Goal: Task Accomplishment & Management: Complete application form

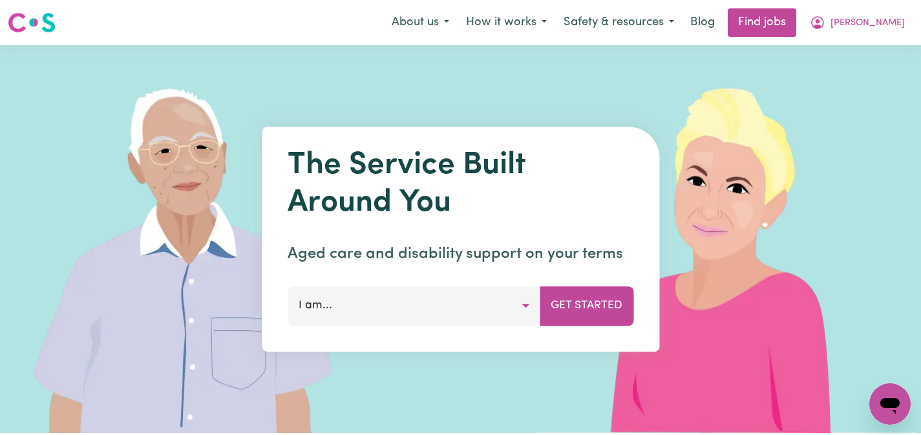
click at [875, 31] on button "[PERSON_NAME]" at bounding box center [858, 22] width 112 height 27
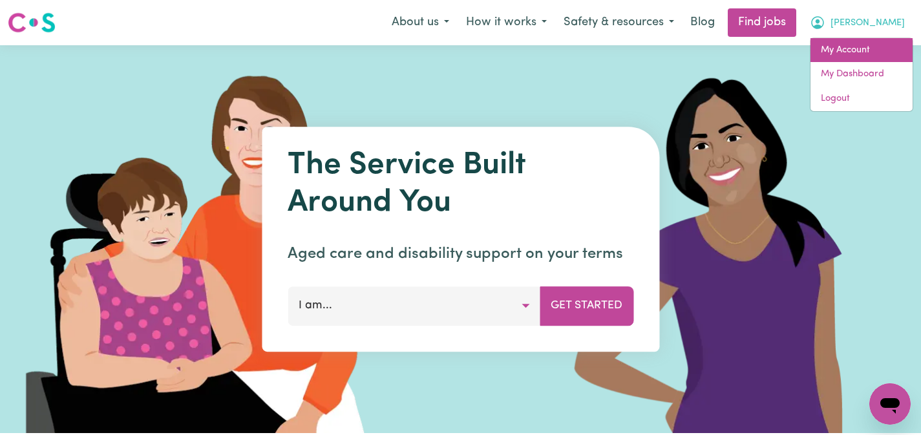
click at [858, 51] on link "My Account" at bounding box center [862, 50] width 102 height 25
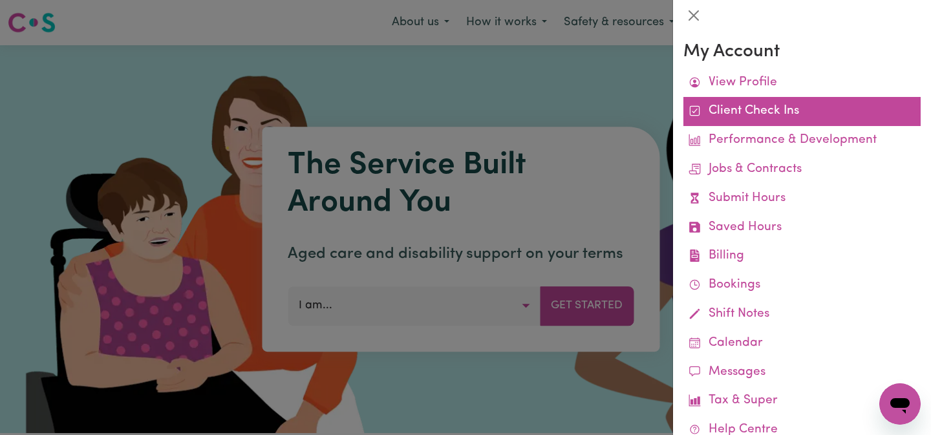
click at [749, 104] on link "Client Check Ins" at bounding box center [802, 111] width 237 height 29
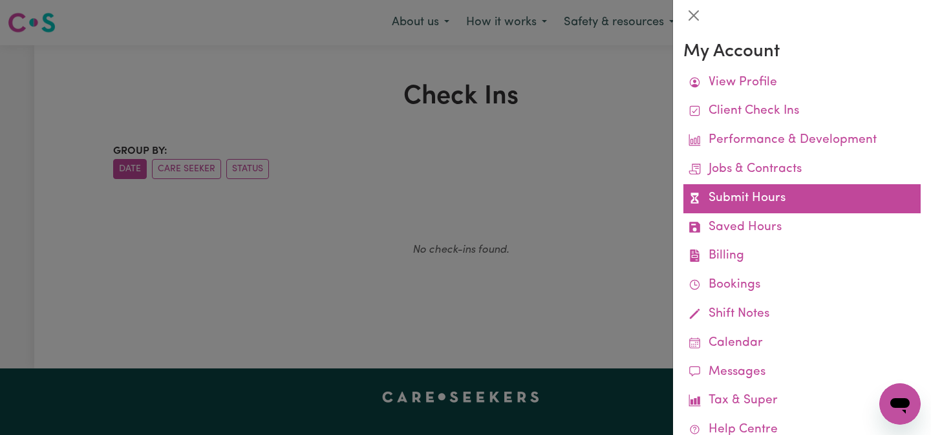
click at [707, 196] on link "Submit Hours" at bounding box center [802, 198] width 237 height 29
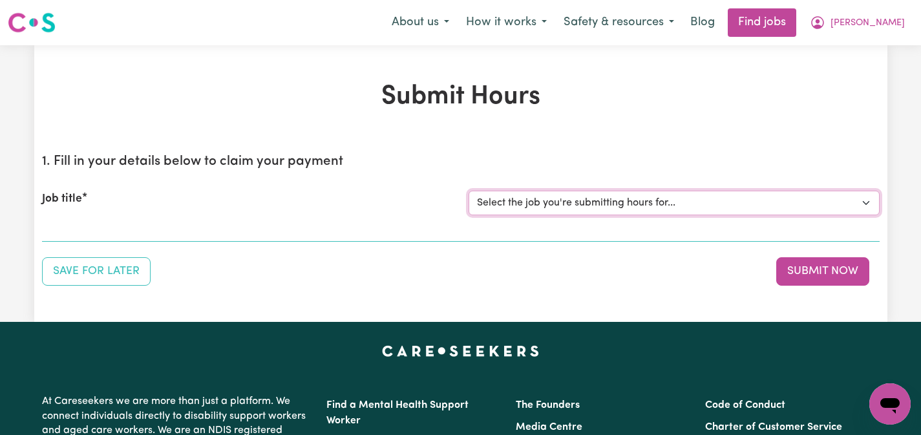
select select "15208"
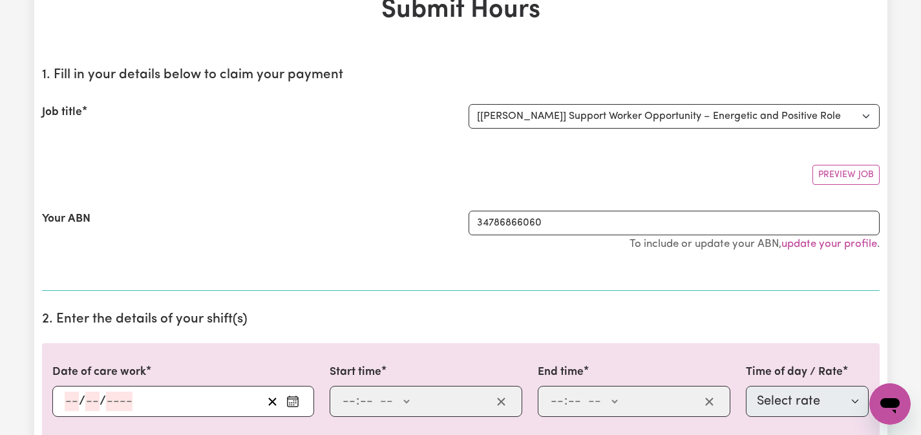
scroll to position [83, 0]
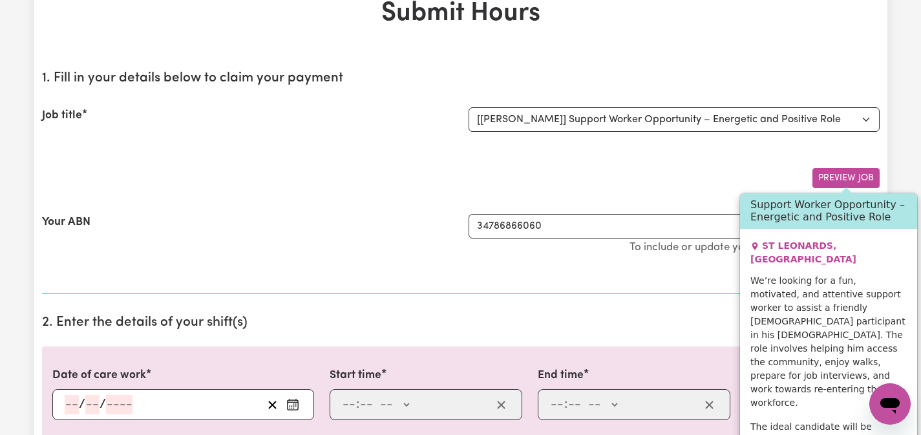
click at [847, 178] on button "Preview Job" at bounding box center [846, 178] width 67 height 20
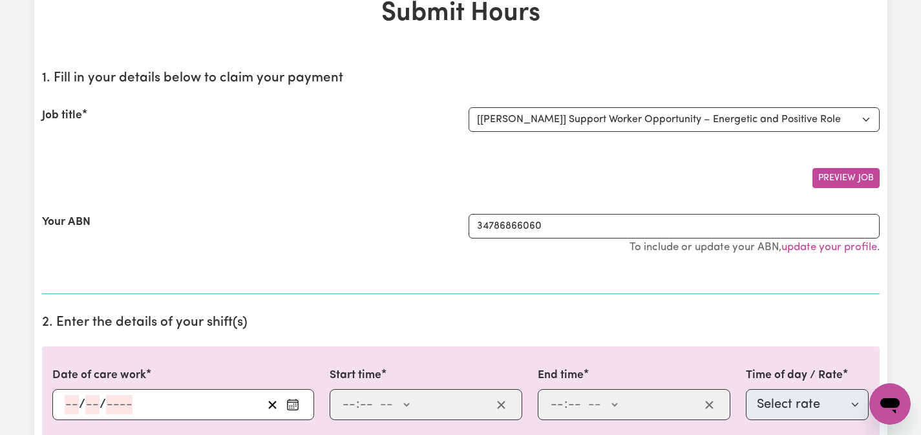
click at [847, 178] on button "Preview Job" at bounding box center [846, 178] width 67 height 20
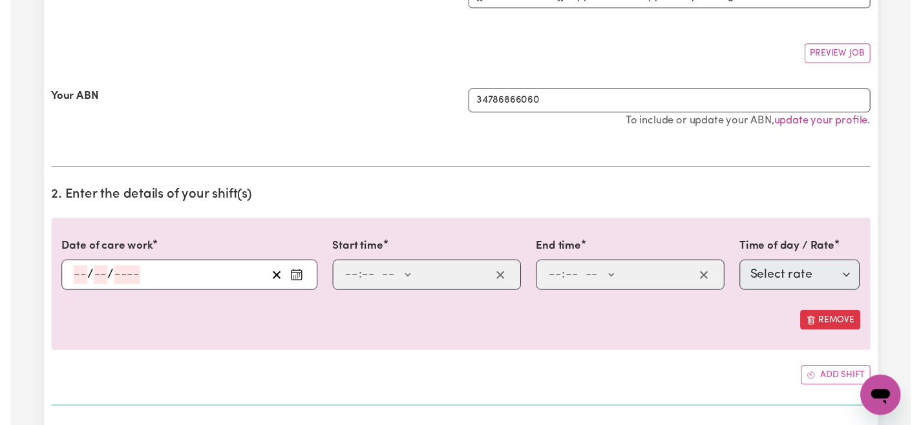
scroll to position [215, 0]
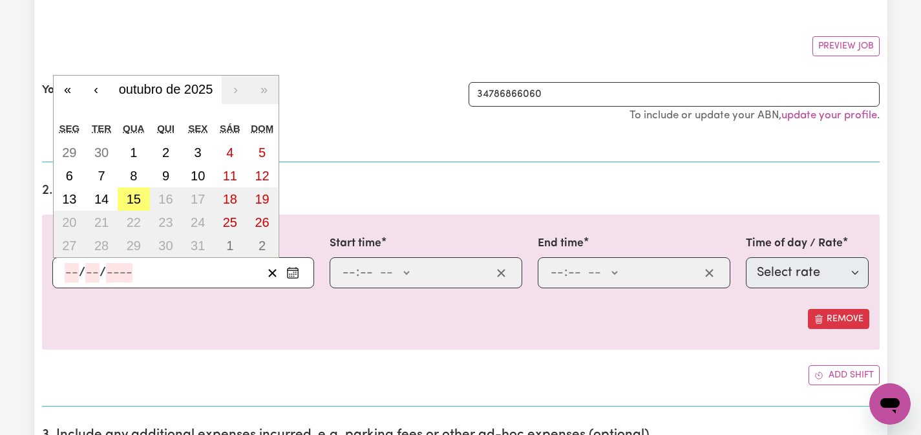
click at [67, 271] on input "number" at bounding box center [72, 272] width 14 height 19
click at [131, 196] on abbr "15" at bounding box center [134, 199] width 14 height 14
type input "[DATE]"
type input "15"
type input "10"
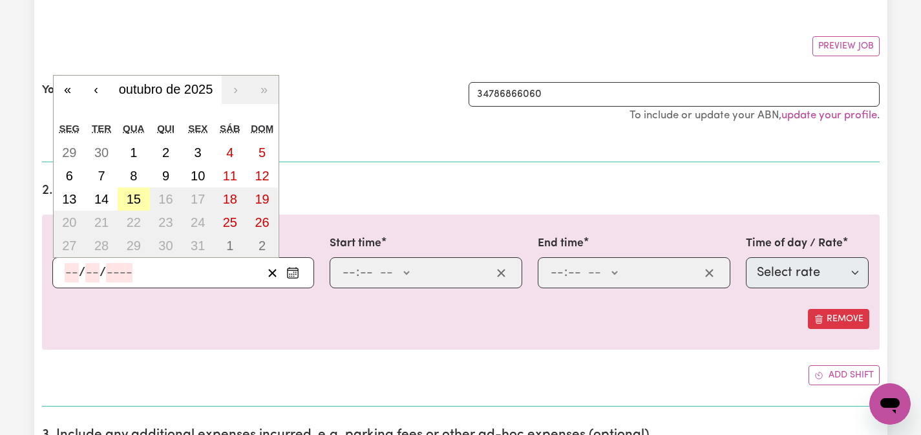
type input "2025"
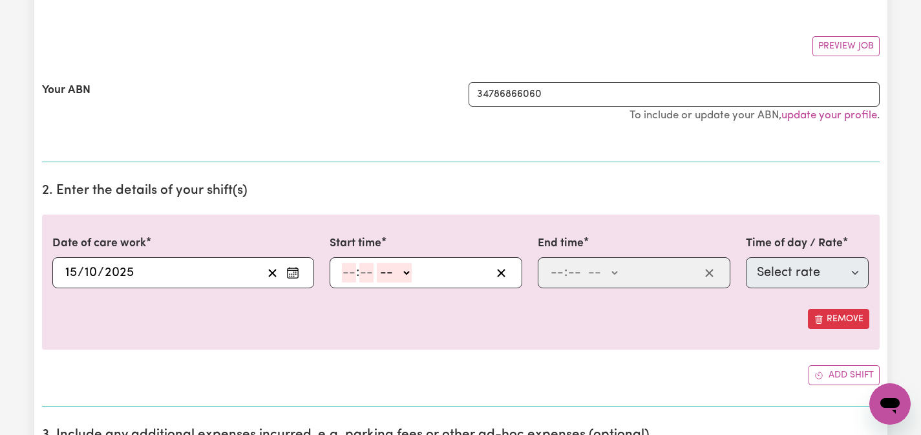
click at [341, 270] on div ": -- AM PM" at bounding box center [416, 272] width 151 height 19
type input "10"
type input "00"
select select "pm"
type input "22:00"
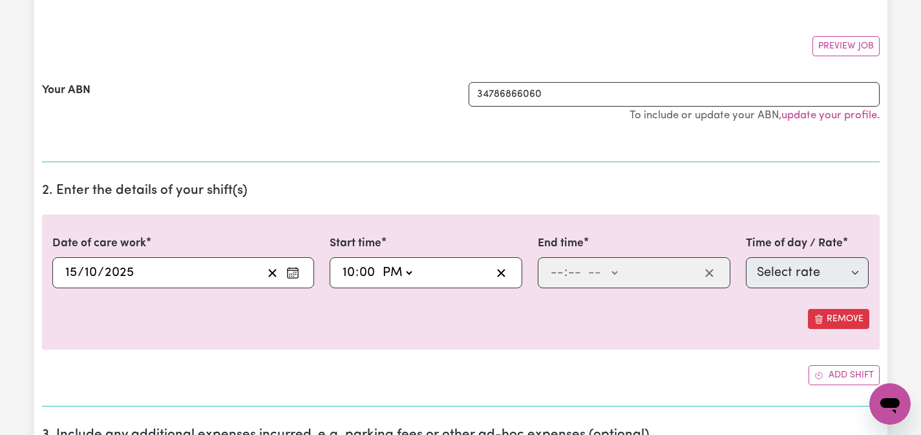
type input "0"
click at [554, 271] on input "number" at bounding box center [557, 272] width 14 height 19
type input "12"
type input "2"
click at [561, 270] on input "12" at bounding box center [556, 272] width 13 height 19
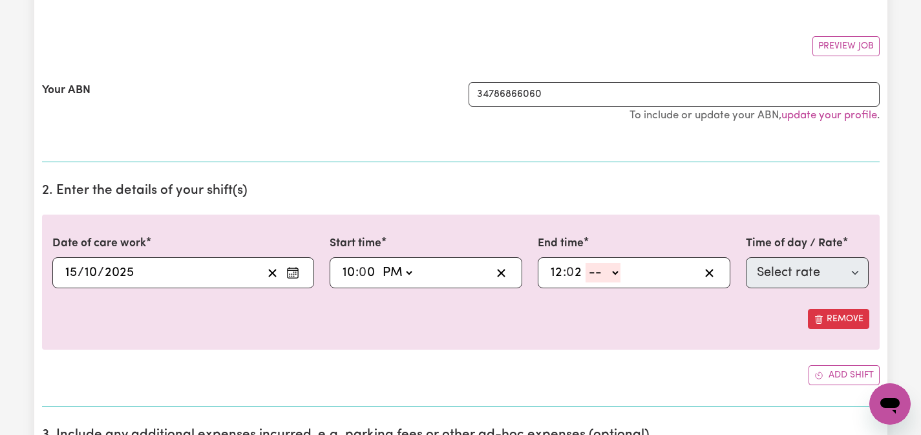
click at [552, 270] on input "12" at bounding box center [556, 272] width 13 height 19
click at [556, 270] on input "12" at bounding box center [556, 272] width 13 height 19
type input "2"
type input "0"
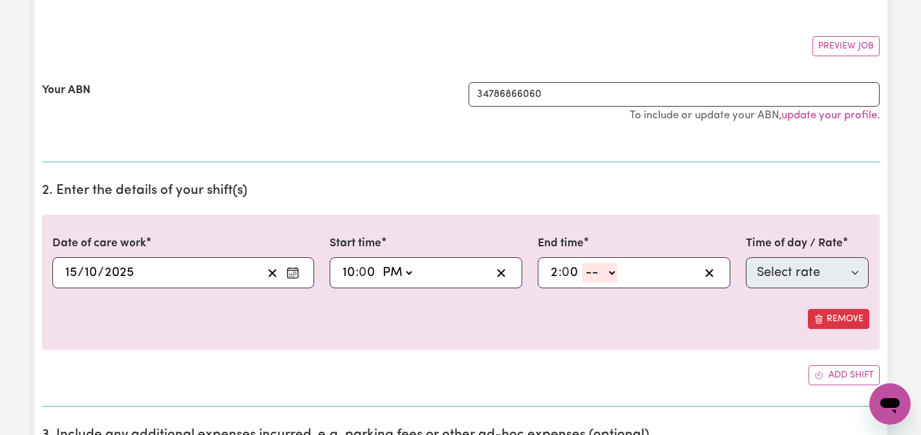
select select "pm"
type input "14:00"
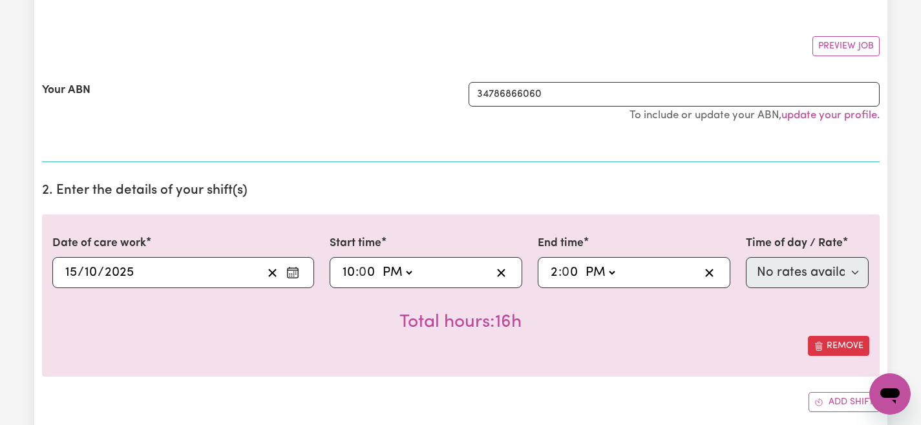
select select "am"
type input "10:00"
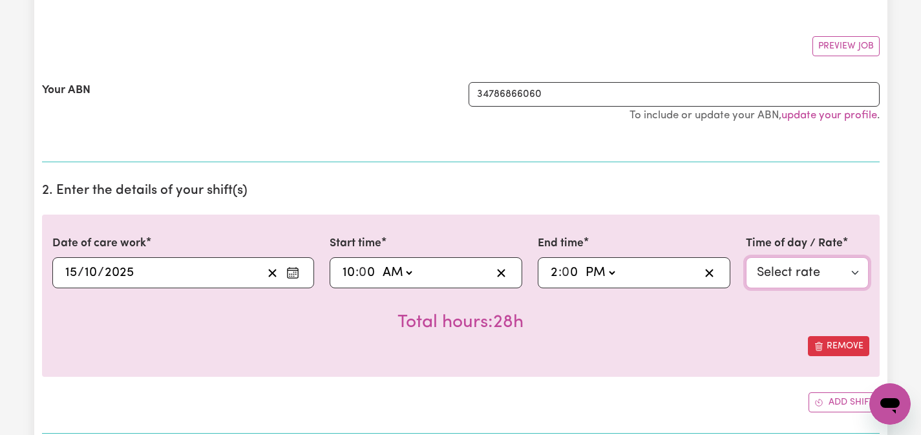
select select "76"
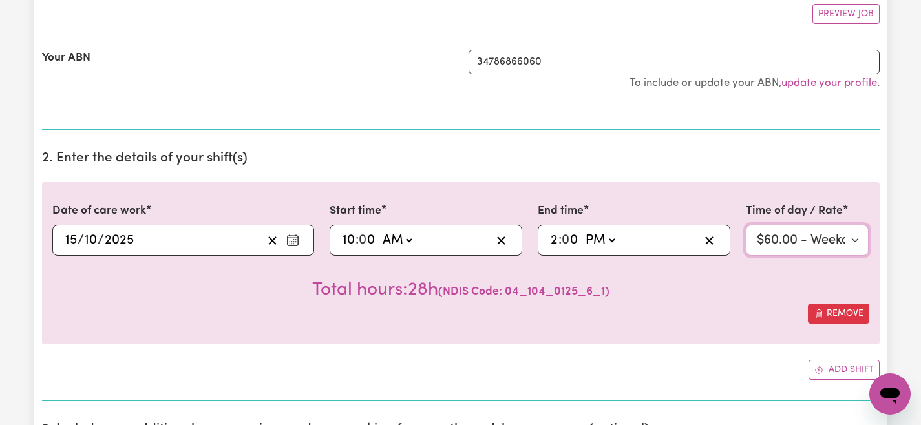
scroll to position [244, 0]
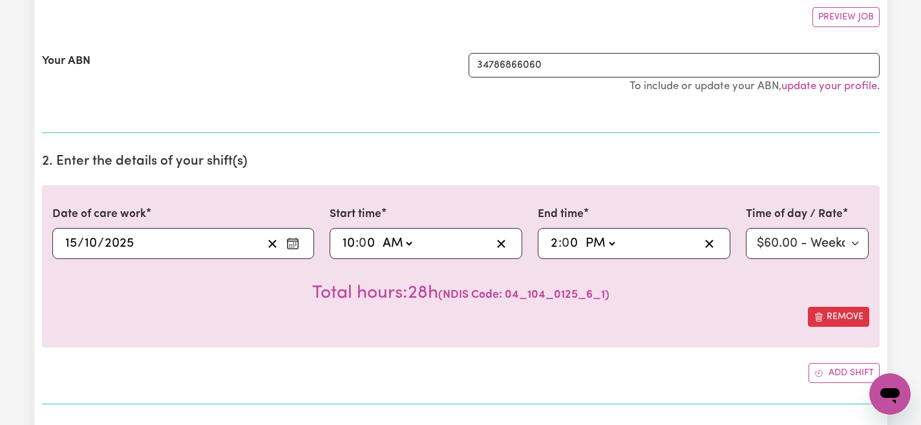
click at [295, 244] on icon "Enter the date of care work" at bounding box center [292, 243] width 13 height 13
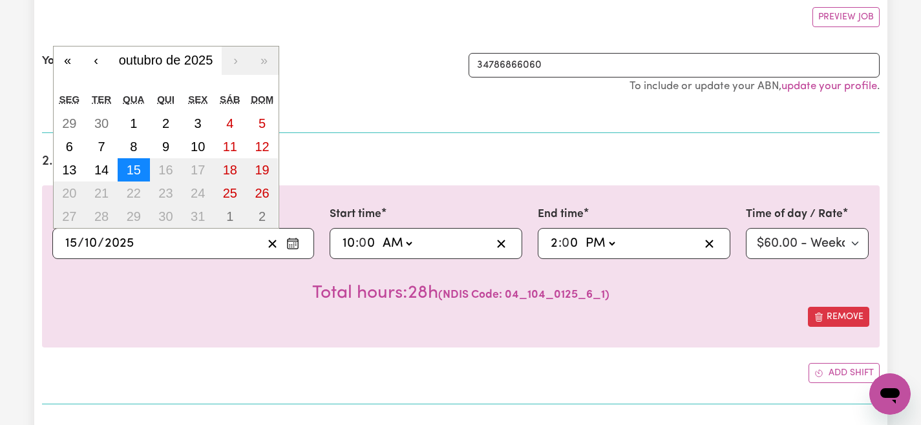
click at [138, 164] on abbr "15" at bounding box center [134, 170] width 14 height 14
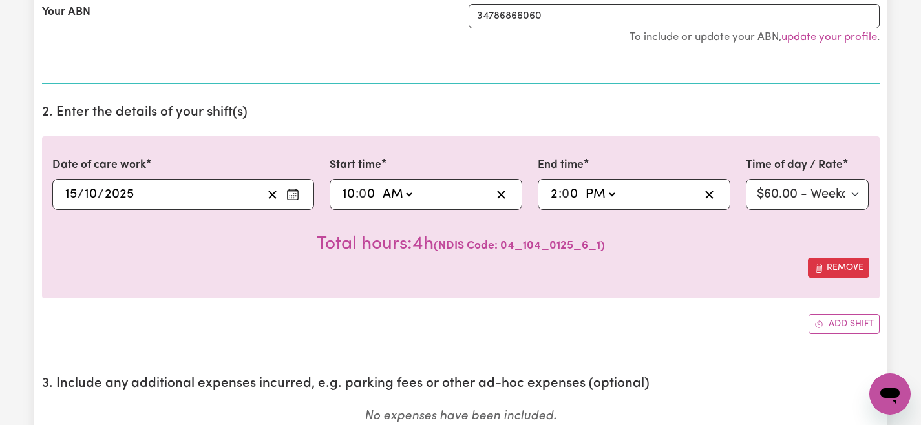
scroll to position [296, 0]
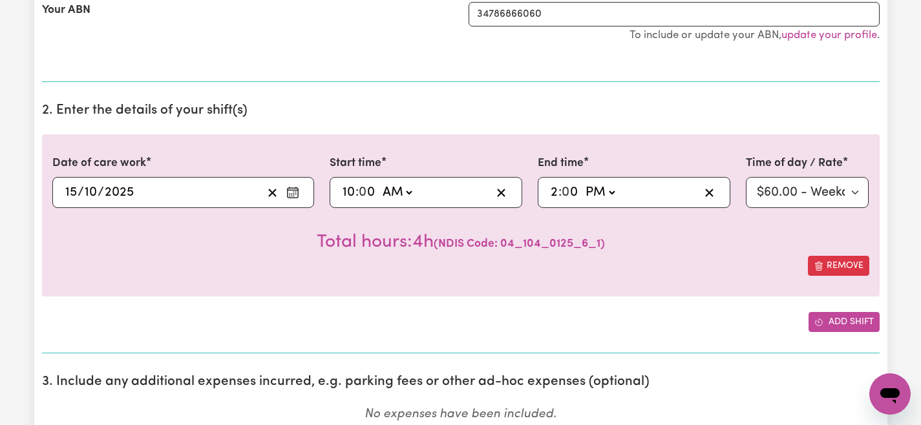
click at [843, 318] on button "Add shift" at bounding box center [844, 322] width 71 height 20
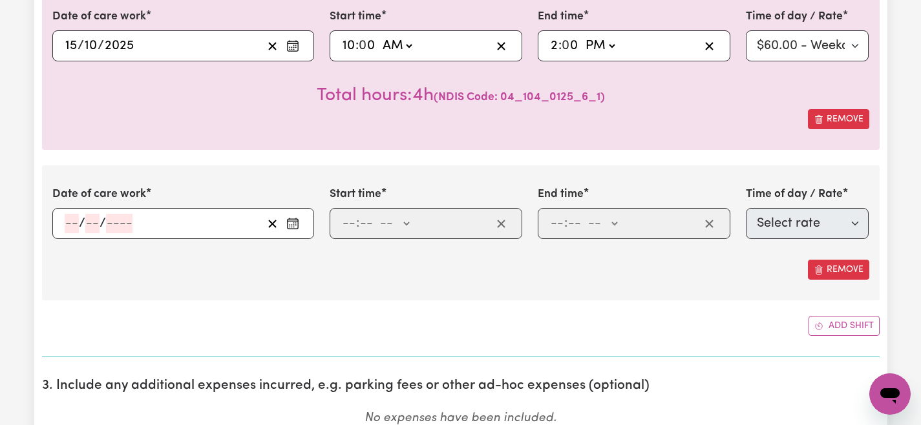
scroll to position [443, 0]
click at [848, 268] on button "Remove" at bounding box center [838, 269] width 61 height 20
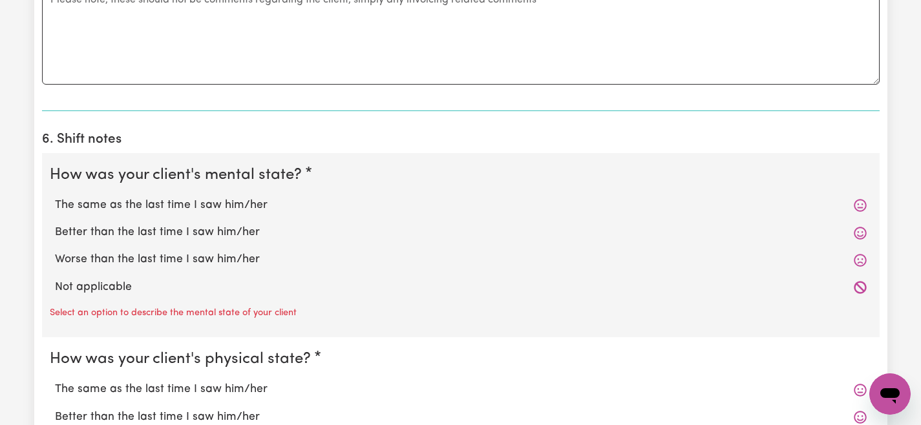
scroll to position [934, 0]
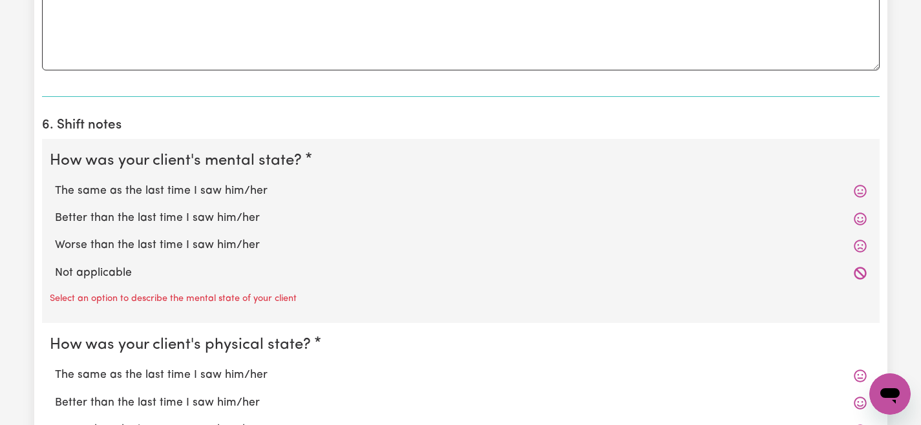
click at [862, 267] on icon at bounding box center [860, 273] width 13 height 13
click at [116, 260] on div "Not applicable" at bounding box center [461, 273] width 823 height 27
click at [111, 273] on label "Not applicable" at bounding box center [461, 273] width 812 height 17
click at [55, 265] on input "Not applicable" at bounding box center [54, 264] width 1 height 1
radio input "true"
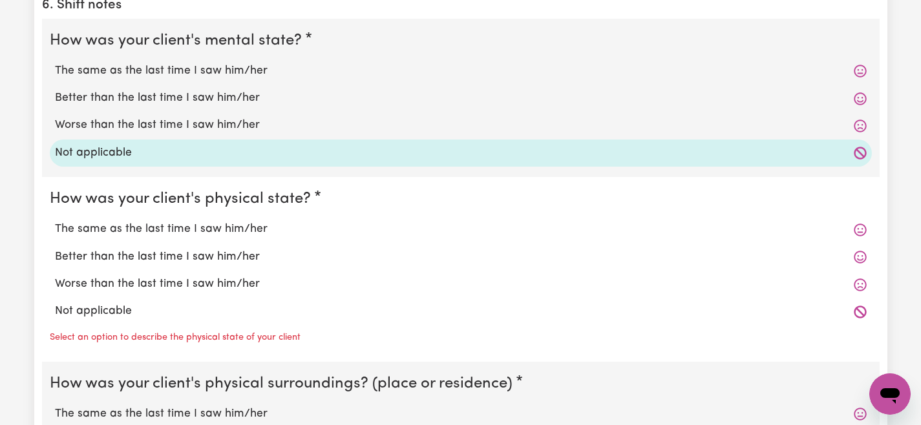
scroll to position [1058, 0]
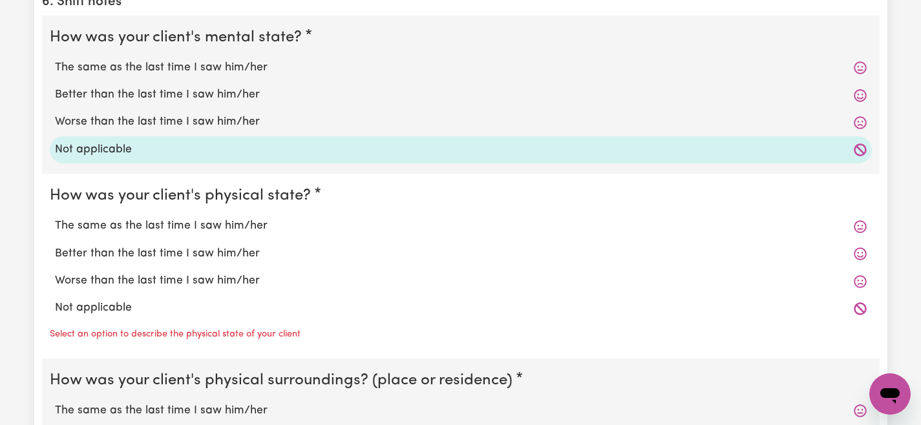
click at [112, 300] on label "Not applicable" at bounding box center [461, 308] width 812 height 17
click at [55, 299] on input "Not applicable" at bounding box center [54, 299] width 1 height 1
radio input "true"
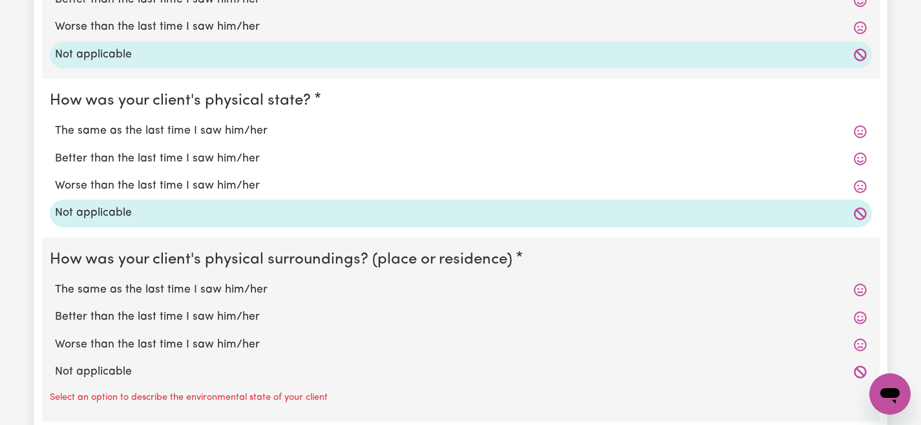
scroll to position [1170, 0]
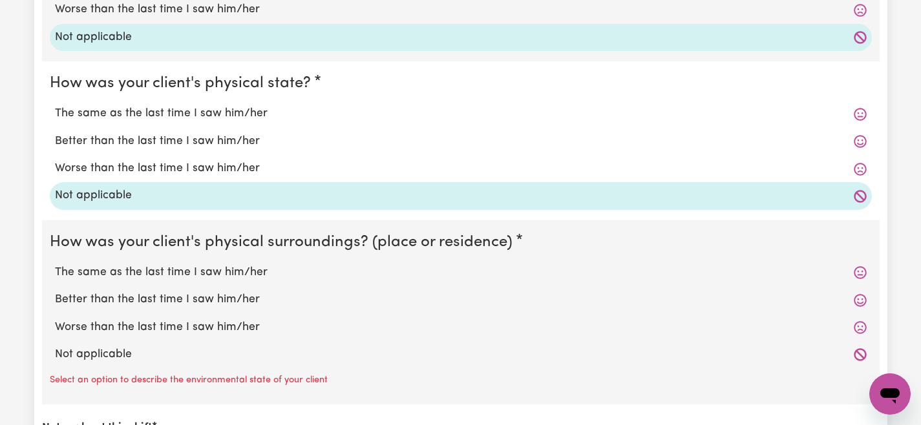
click at [98, 347] on label "Not applicable" at bounding box center [461, 355] width 812 height 17
click at [55, 346] on input "Not applicable" at bounding box center [54, 346] width 1 height 1
radio input "true"
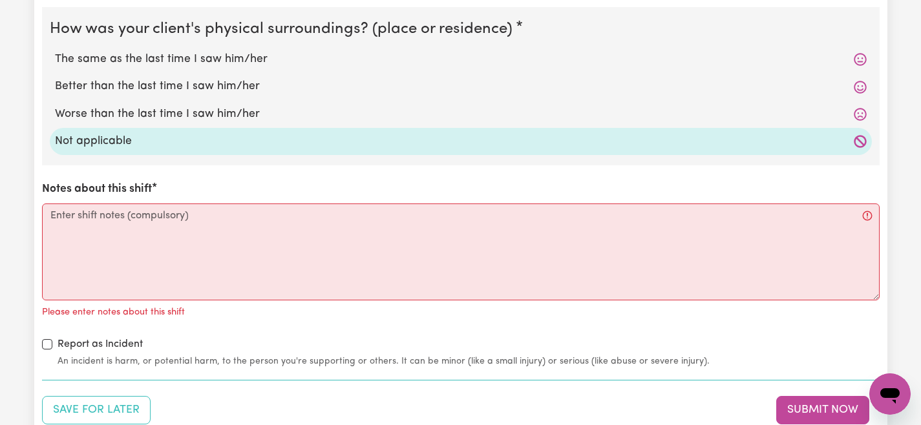
scroll to position [1431, 1]
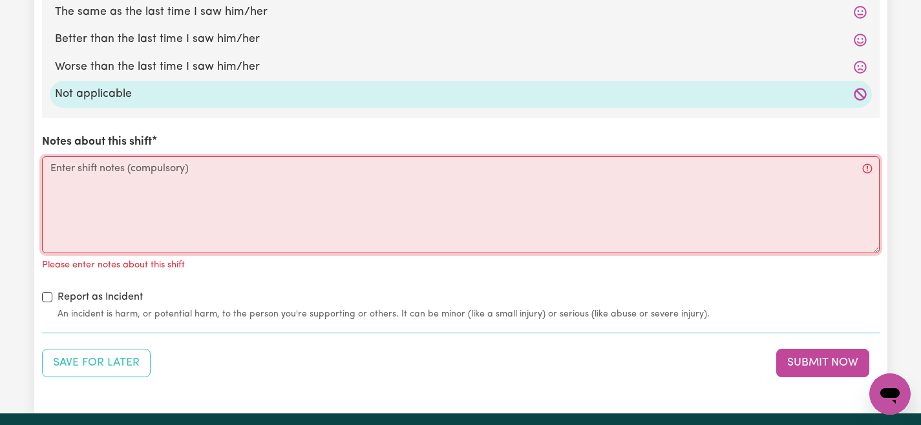
click at [135, 173] on textarea "Notes about this shift" at bounding box center [461, 204] width 838 height 97
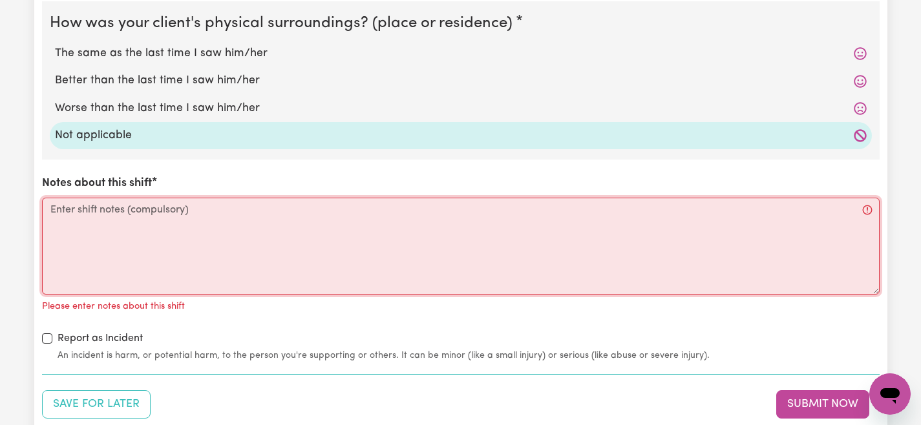
scroll to position [1419, 2]
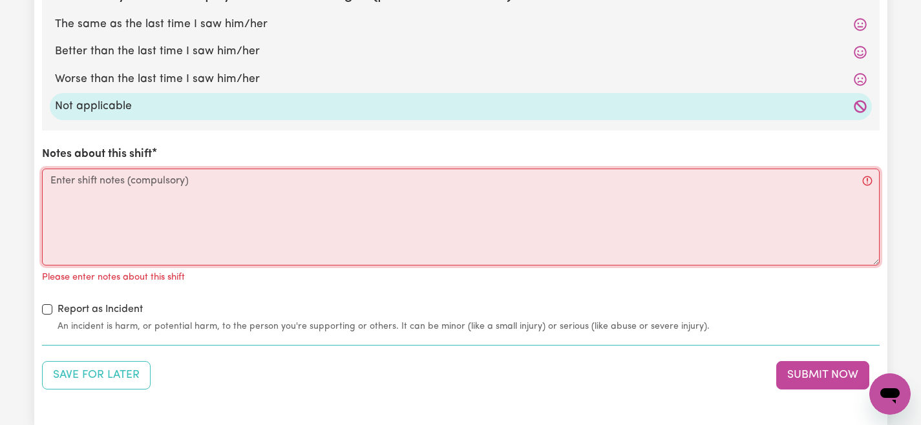
click at [328, 213] on textarea "Notes about this shift" at bounding box center [461, 217] width 838 height 97
paste textarea "The shift was perfect. The client requested an extra hour, starting at 10 a.m. …"
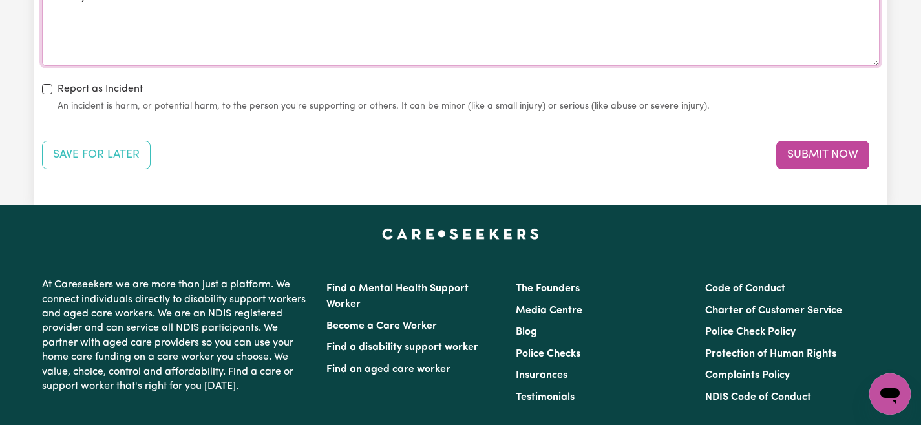
scroll to position [1620, 2]
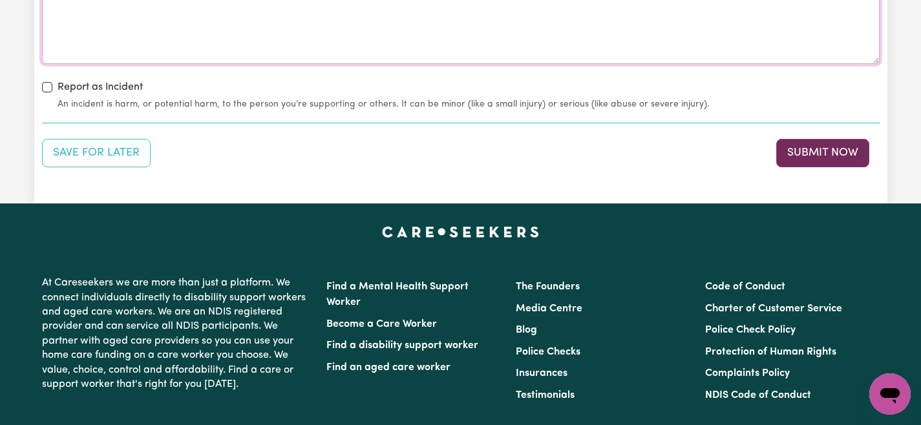
type textarea "The shift was perfect. The client requested an extra hour, starting at 10 a.m. …"
click at [803, 149] on button "Submit Now" at bounding box center [823, 153] width 93 height 28
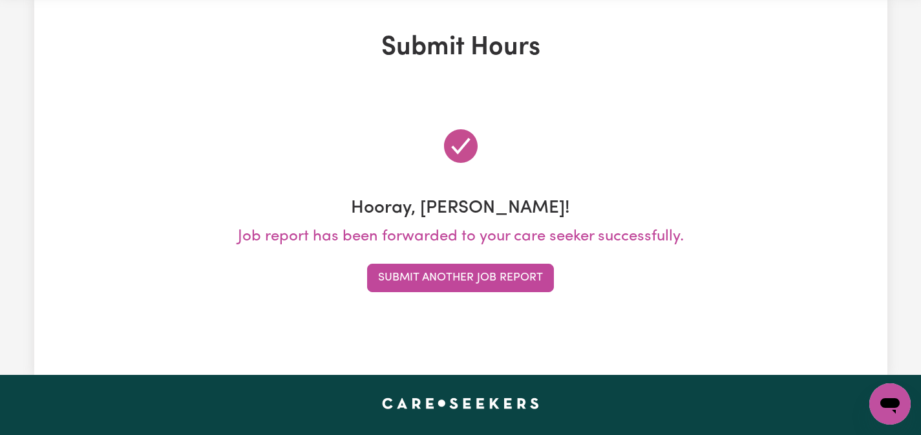
scroll to position [0, 0]
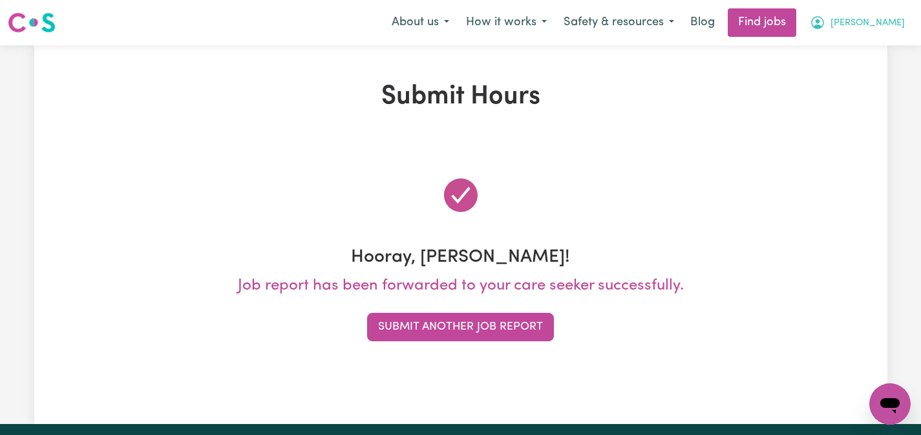
click at [826, 24] on icon "My Account" at bounding box center [818, 23] width 16 height 16
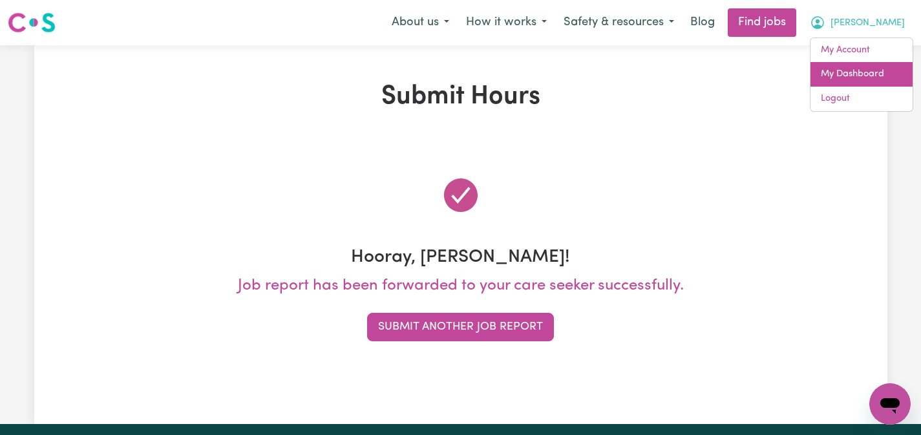
click at [837, 79] on link "My Dashboard" at bounding box center [862, 74] width 102 height 25
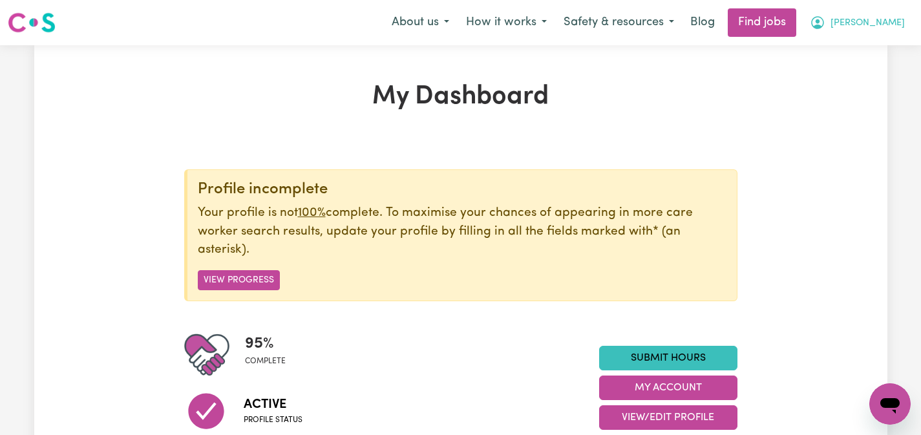
click at [883, 14] on button "[PERSON_NAME]" at bounding box center [858, 22] width 112 height 27
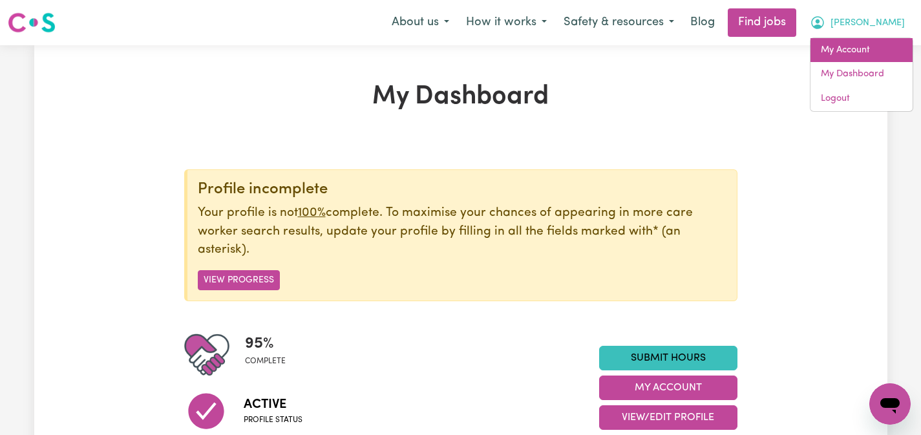
click at [846, 43] on link "My Account" at bounding box center [862, 50] width 102 height 25
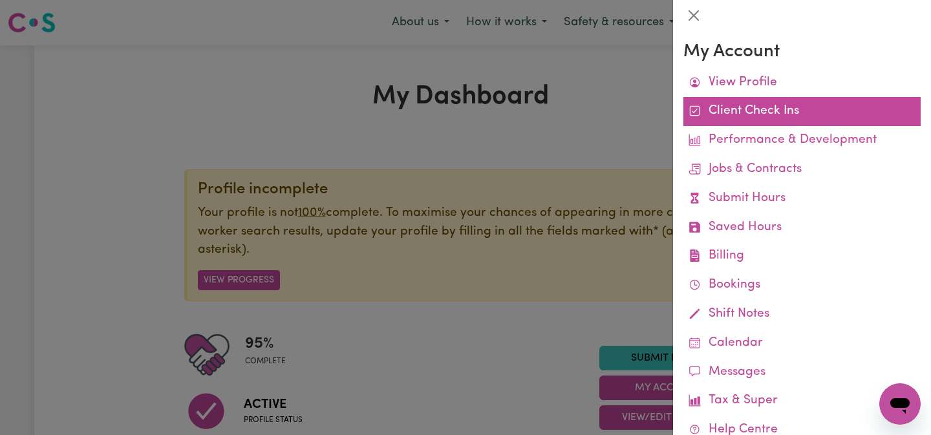
click at [736, 107] on link "Client Check Ins" at bounding box center [802, 111] width 237 height 29
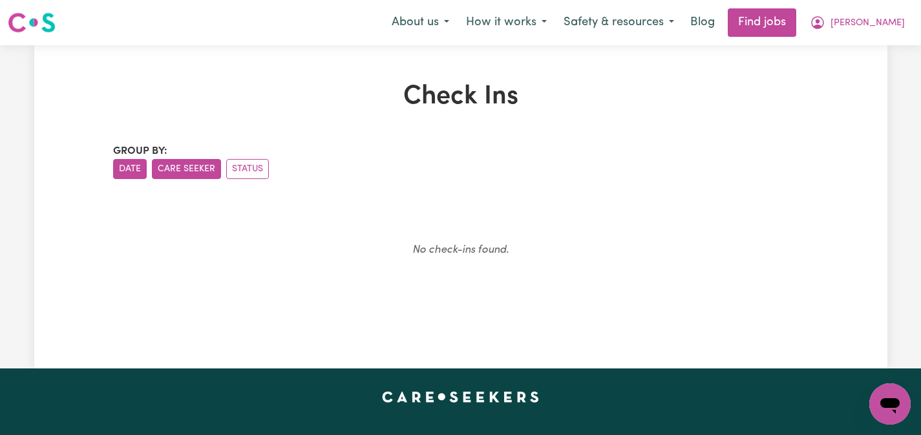
click at [186, 161] on button "Care Seeker" at bounding box center [186, 169] width 69 height 20
click at [222, 167] on ul "Date Care Seeker Status" at bounding box center [461, 169] width 696 height 20
click at [236, 169] on button "Status" at bounding box center [247, 169] width 43 height 20
click at [167, 164] on button "Care Seeker" at bounding box center [186, 169] width 69 height 20
click at [124, 162] on button "Date" at bounding box center [130, 169] width 34 height 20
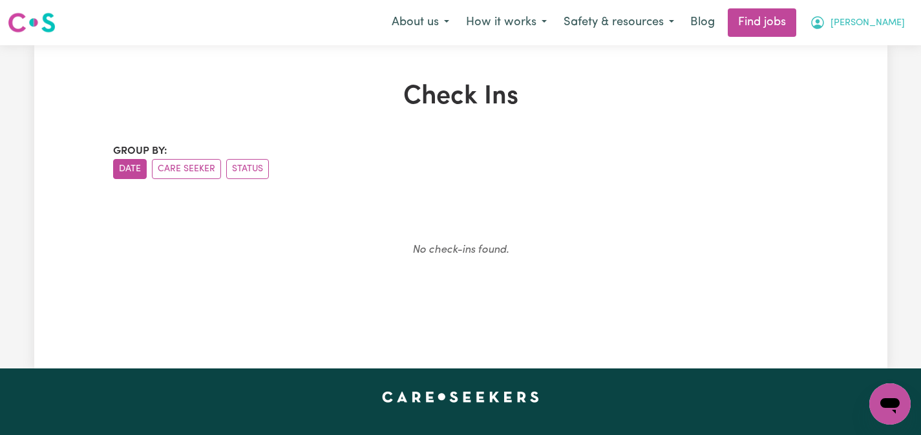
click at [892, 28] on span "[PERSON_NAME]" at bounding box center [868, 23] width 74 height 14
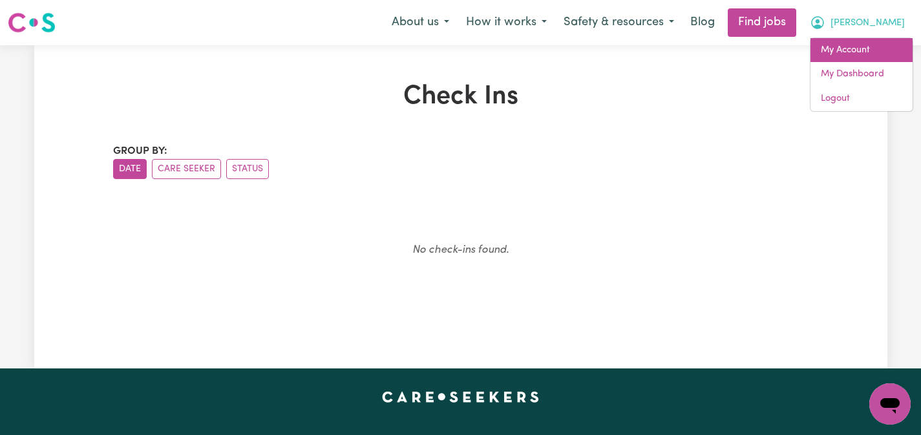
click at [850, 52] on link "My Account" at bounding box center [862, 50] width 102 height 25
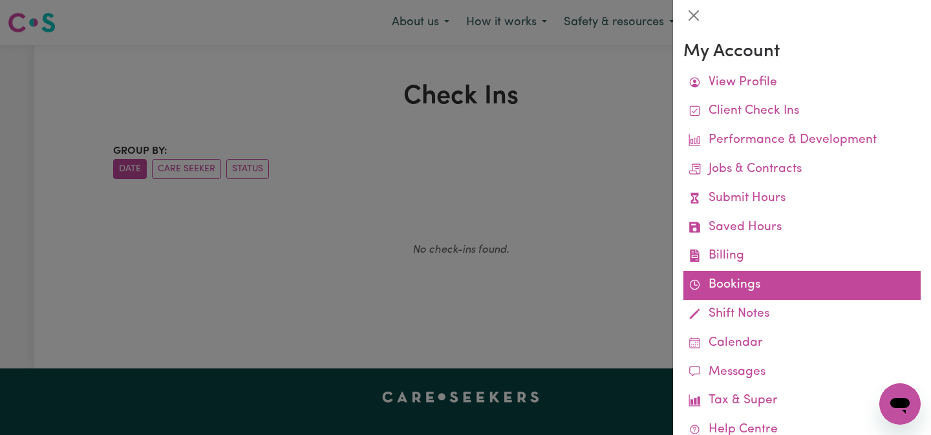
click at [721, 275] on link "Bookings" at bounding box center [802, 285] width 237 height 29
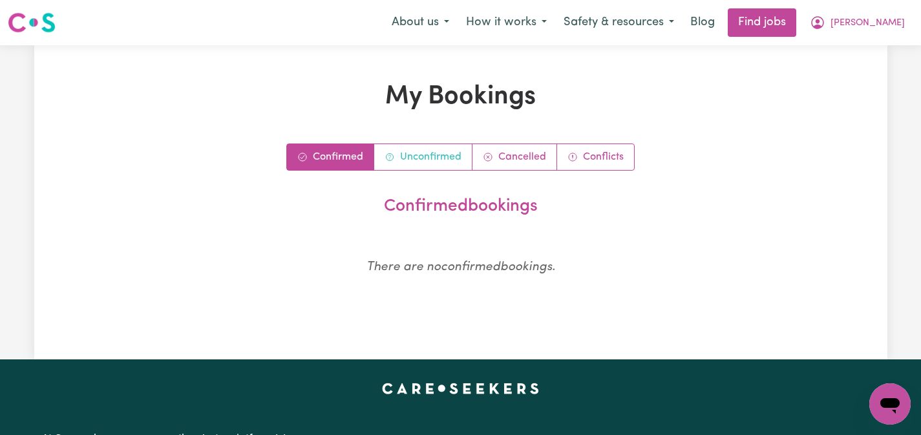
click at [444, 160] on link "Unconfirmed" at bounding box center [423, 157] width 98 height 26
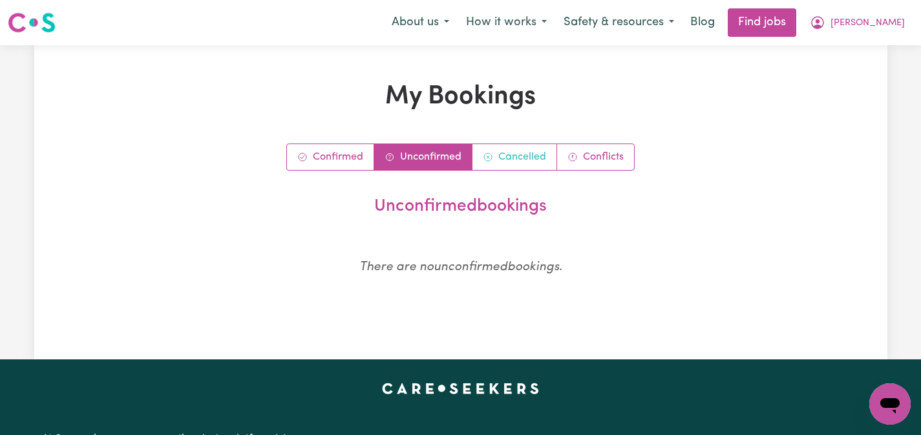
click at [501, 158] on link "Cancelled" at bounding box center [515, 157] width 85 height 26
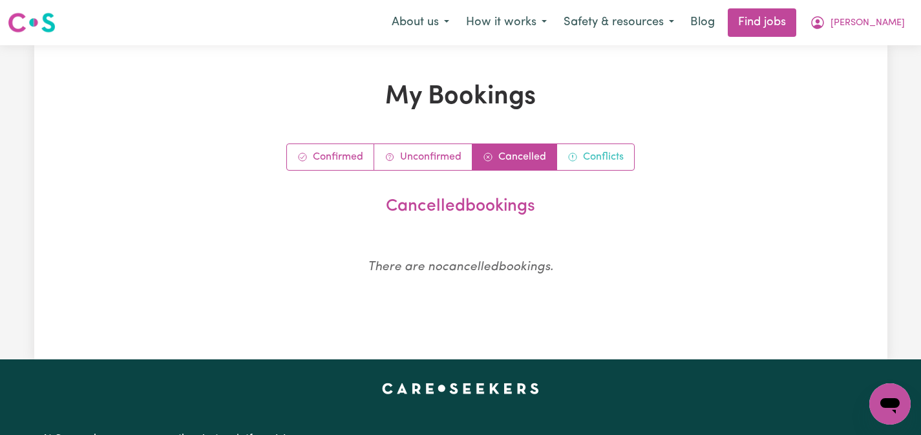
click at [579, 160] on link "Conflicts" at bounding box center [595, 157] width 77 height 26
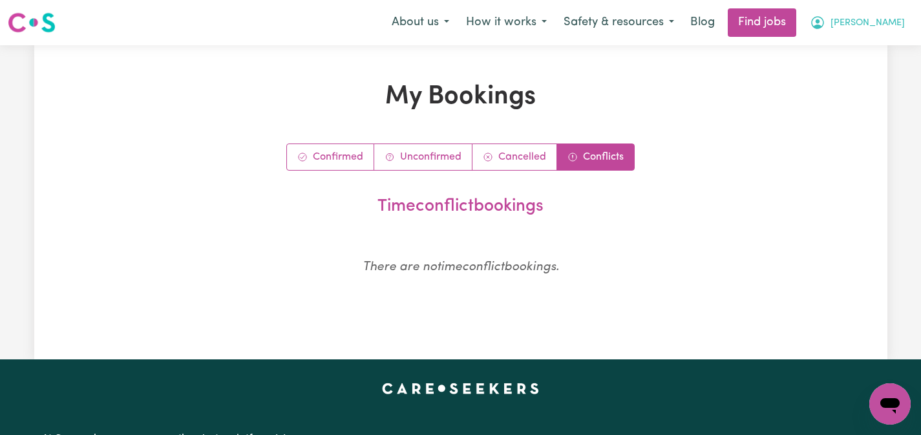
click at [888, 27] on span "[PERSON_NAME]" at bounding box center [868, 23] width 74 height 14
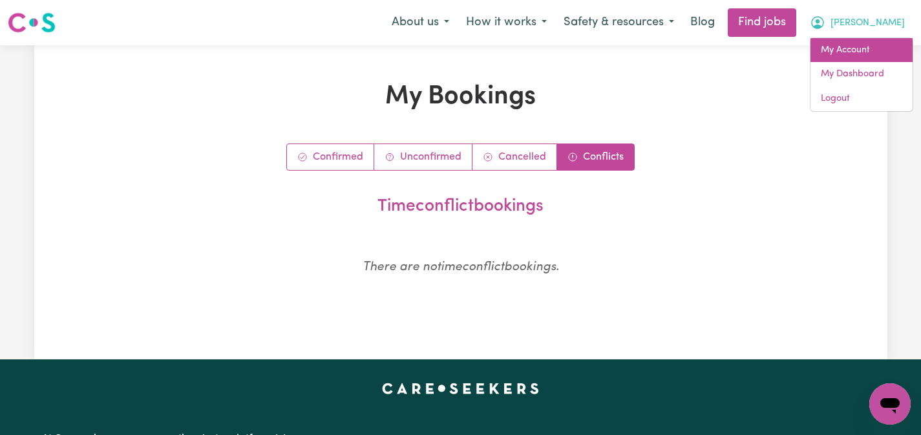
click at [855, 53] on link "My Account" at bounding box center [862, 50] width 102 height 25
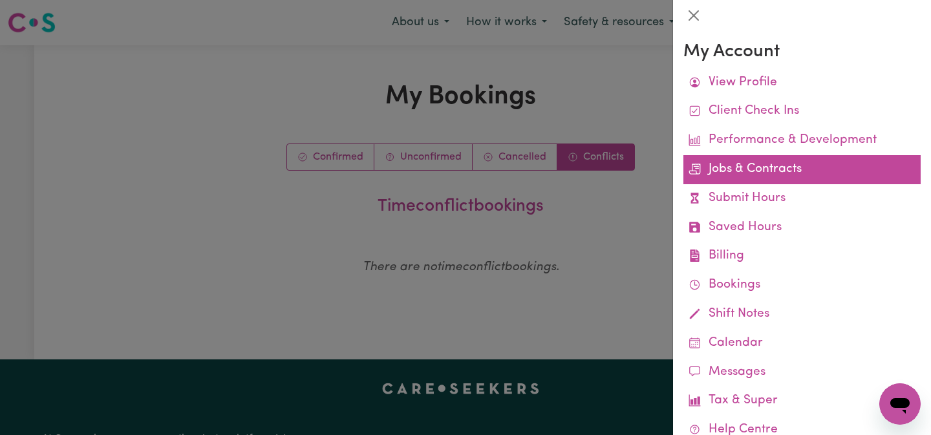
click at [731, 177] on link "Jobs & Contracts" at bounding box center [802, 169] width 237 height 29
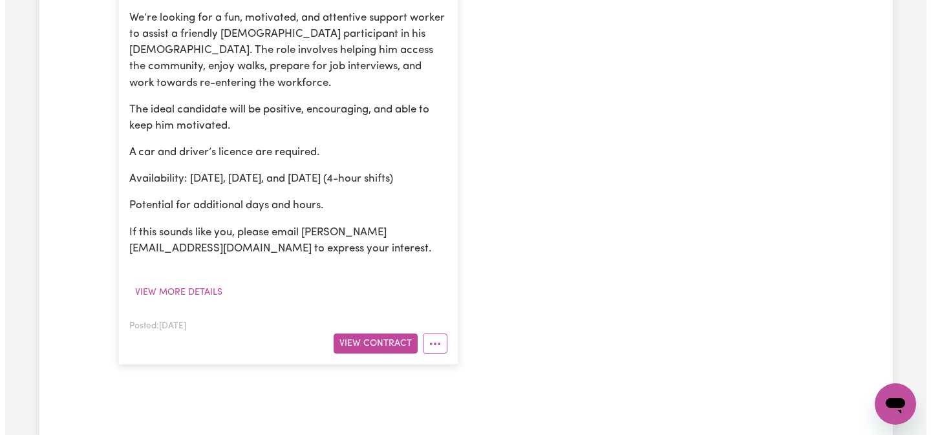
scroll to position [442, 0]
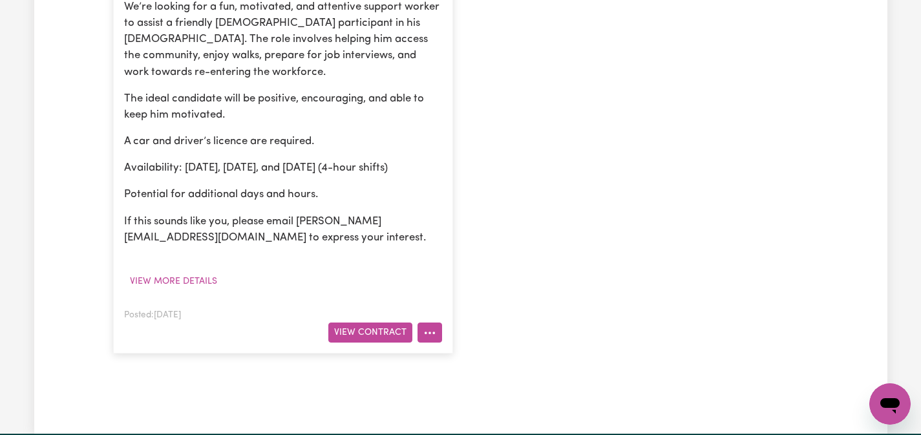
click at [425, 327] on icon "More options" at bounding box center [430, 333] width 13 height 13
click at [397, 323] on button "View Contract" at bounding box center [370, 333] width 84 height 20
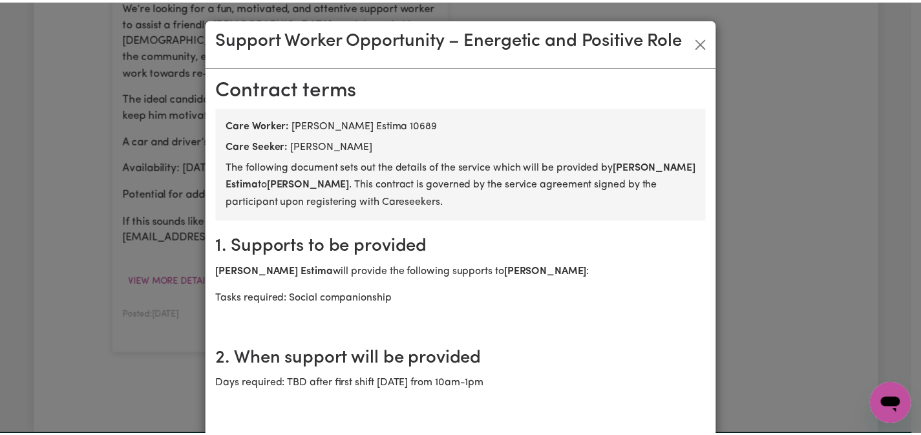
scroll to position [0, 0]
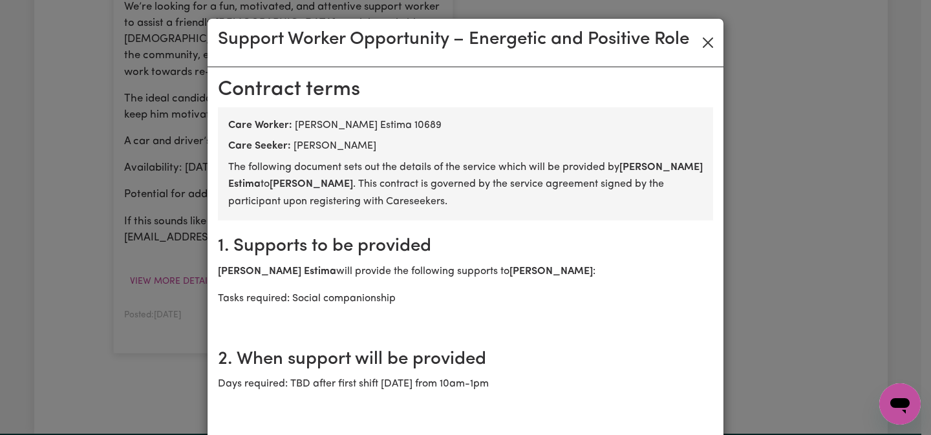
click at [704, 42] on button "Close" at bounding box center [708, 42] width 21 height 21
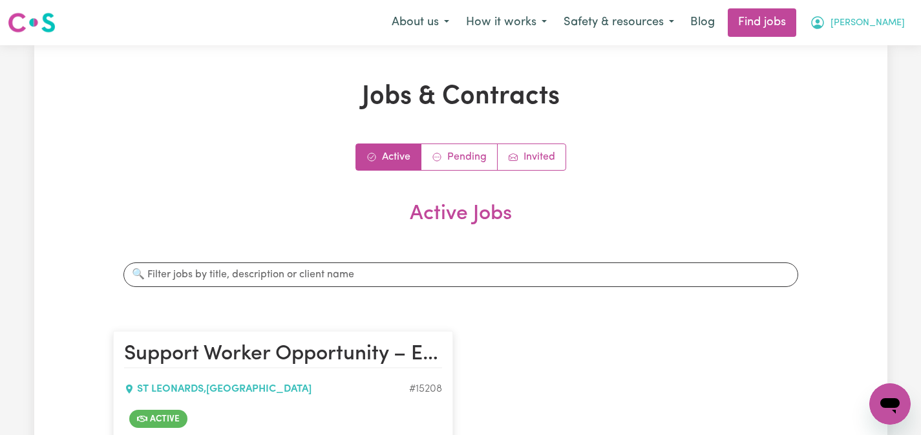
click at [824, 21] on icon "My Account" at bounding box center [818, 22] width 13 height 13
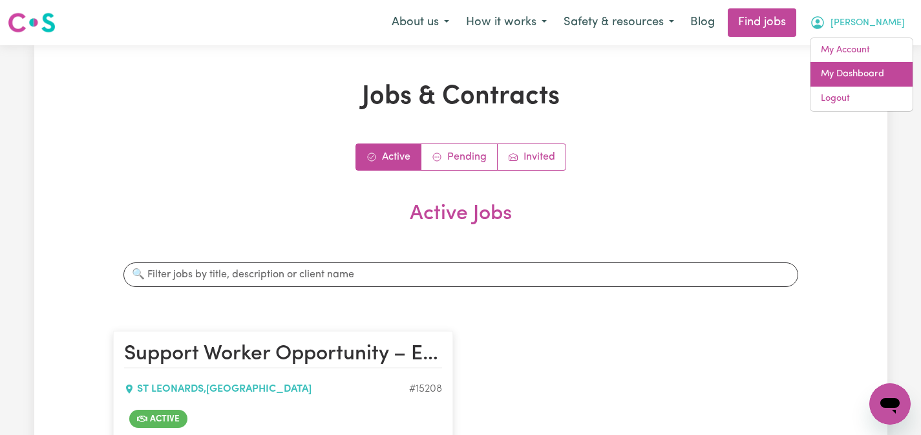
click at [837, 73] on link "My Dashboard" at bounding box center [862, 74] width 102 height 25
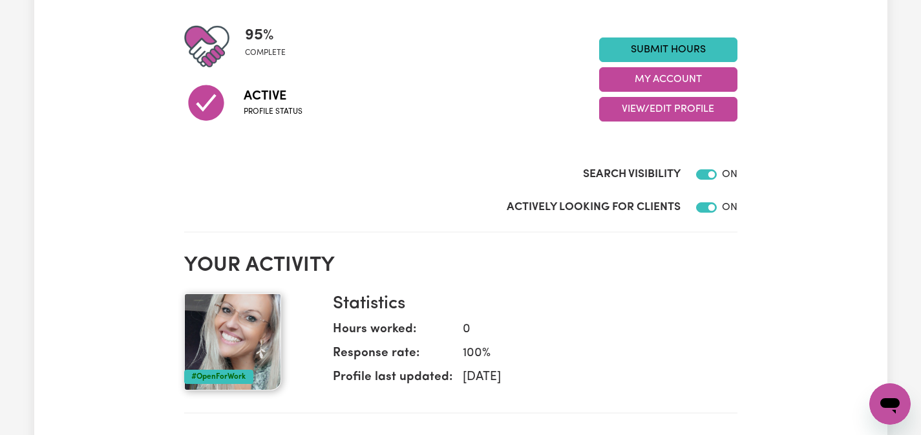
scroll to position [308, 0]
click at [700, 79] on button "My Account" at bounding box center [668, 79] width 138 height 25
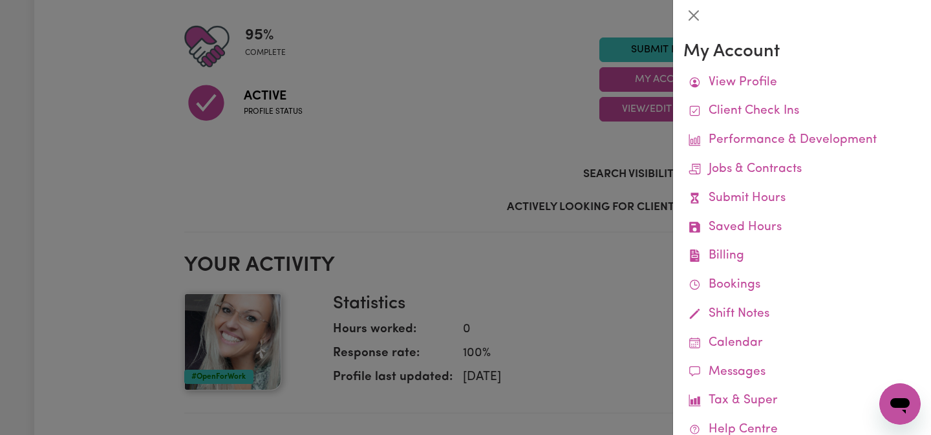
click at [586, 29] on div at bounding box center [465, 217] width 931 height 435
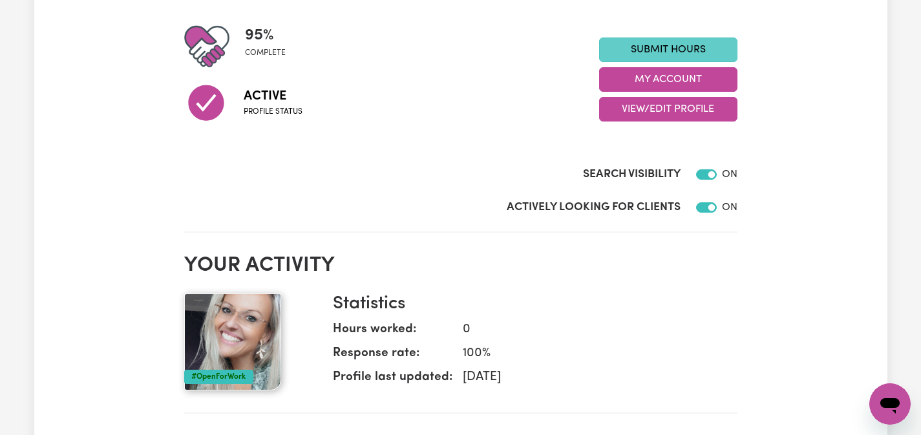
click at [625, 53] on link "Submit Hours" at bounding box center [668, 50] width 138 height 25
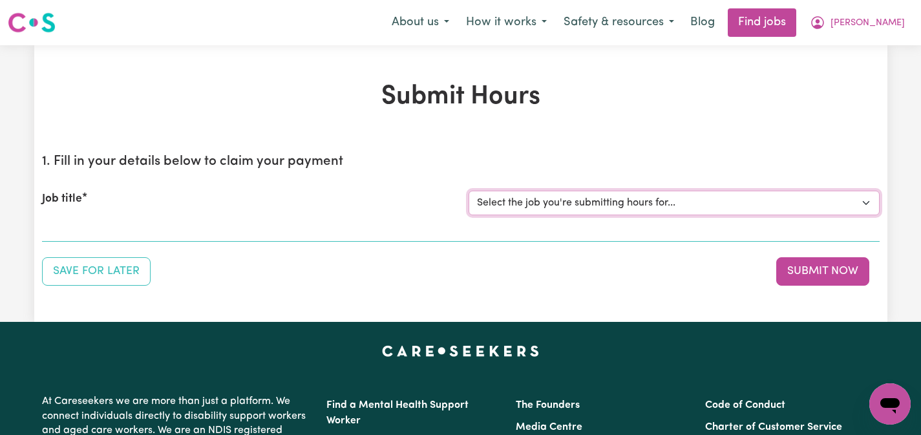
click at [505, 202] on select "Select the job you're submitting hours for... [[PERSON_NAME]] Support Worker Op…" at bounding box center [674, 203] width 411 height 25
click at [899, 24] on span "[PERSON_NAME]" at bounding box center [868, 23] width 74 height 14
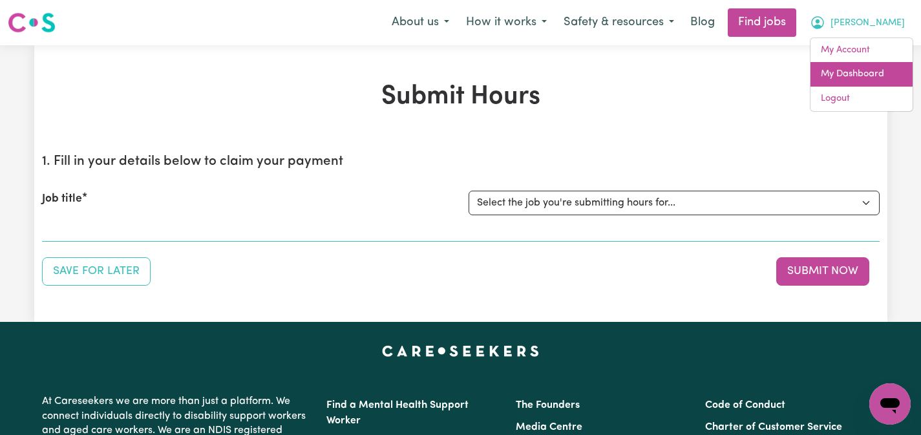
click at [846, 74] on link "My Dashboard" at bounding box center [862, 74] width 102 height 25
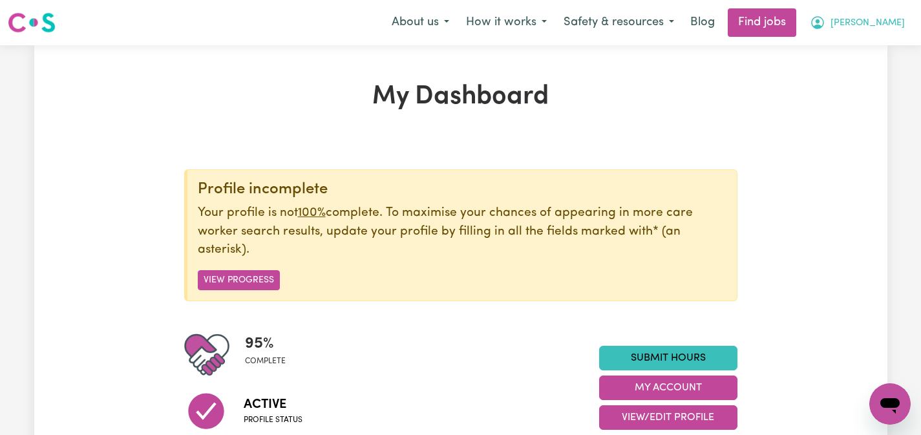
click at [888, 17] on span "[PERSON_NAME]" at bounding box center [868, 23] width 74 height 14
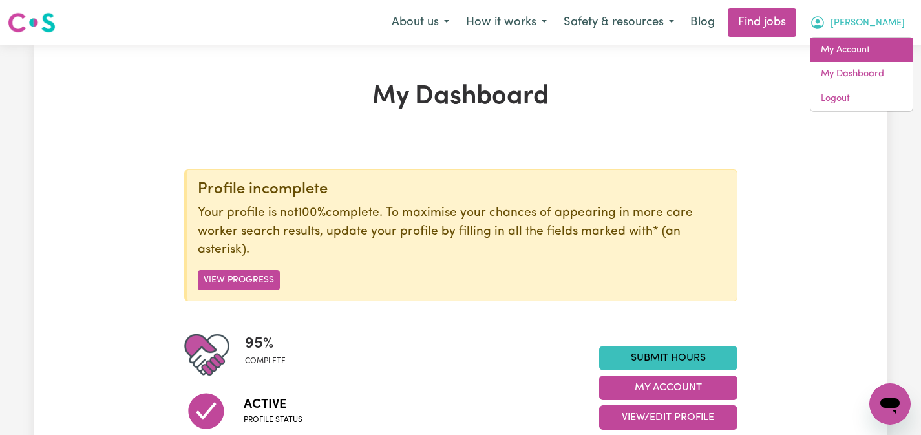
click at [848, 43] on link "My Account" at bounding box center [862, 50] width 102 height 25
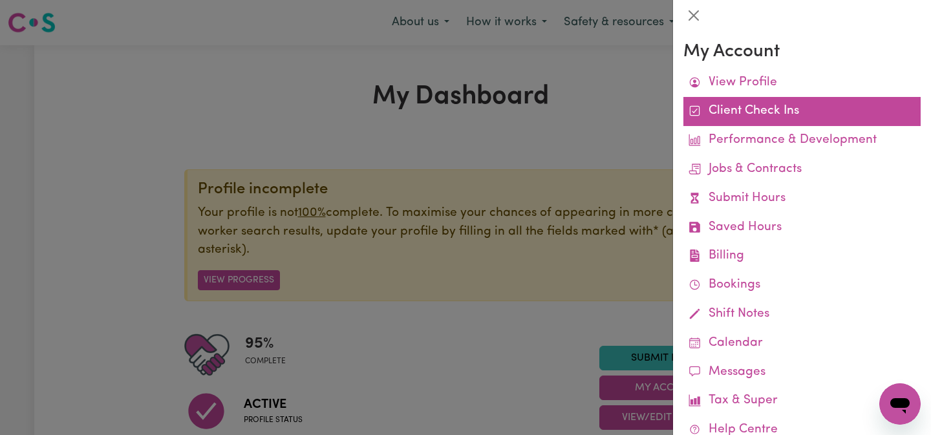
click at [749, 105] on link "Client Check Ins" at bounding box center [802, 111] width 237 height 29
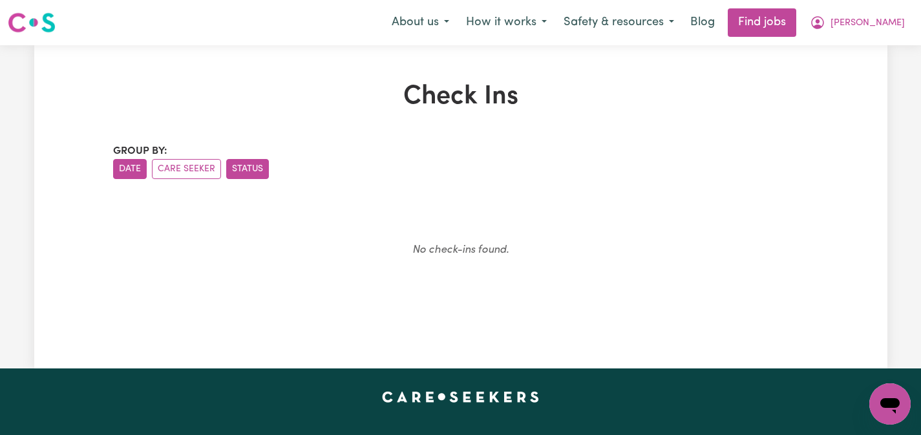
click at [246, 167] on button "Status" at bounding box center [247, 169] width 43 height 20
click at [191, 167] on button "Care Seeker" at bounding box center [186, 169] width 69 height 20
click at [889, 23] on span "[PERSON_NAME]" at bounding box center [868, 23] width 74 height 14
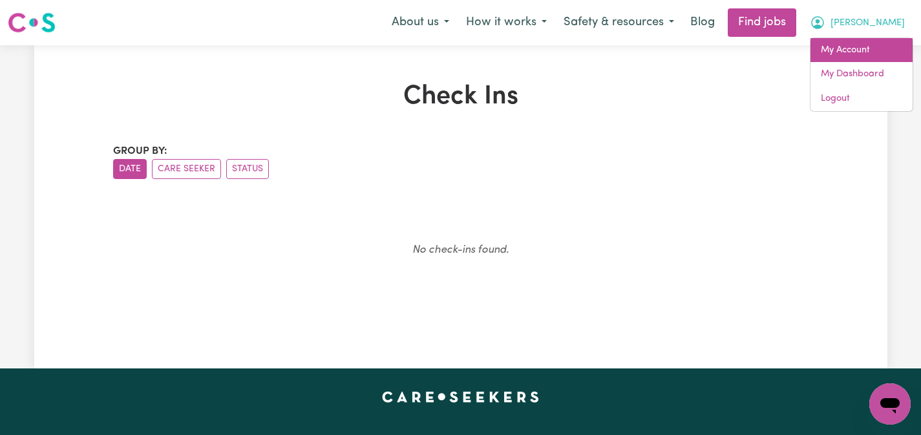
click at [857, 46] on link "My Account" at bounding box center [862, 50] width 102 height 25
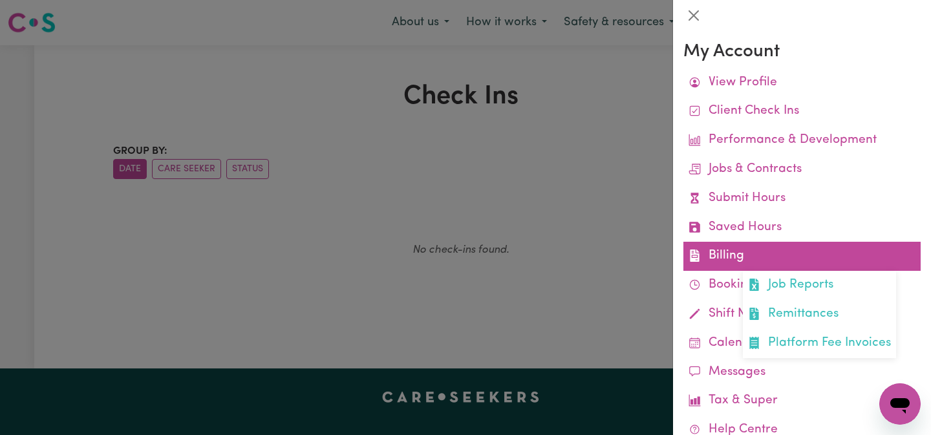
click at [719, 249] on link "Billing Job Reports Remittances Platform Fee Invoices" at bounding box center [802, 256] width 237 height 29
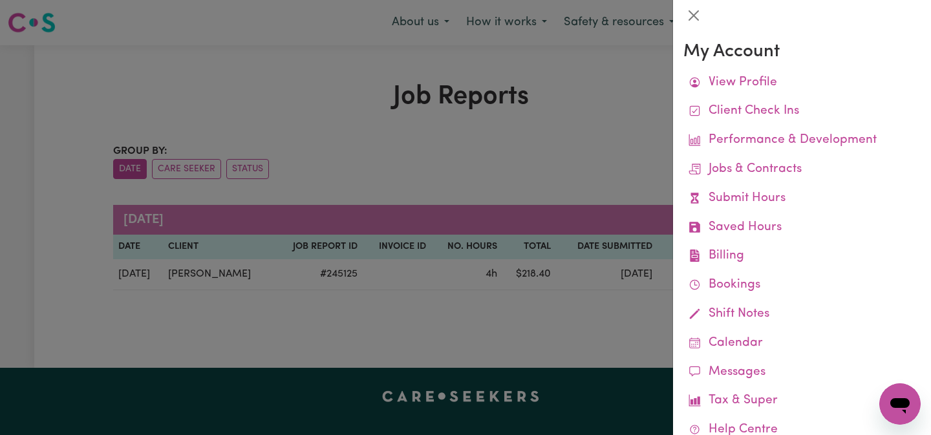
click at [570, 324] on div at bounding box center [465, 217] width 931 height 435
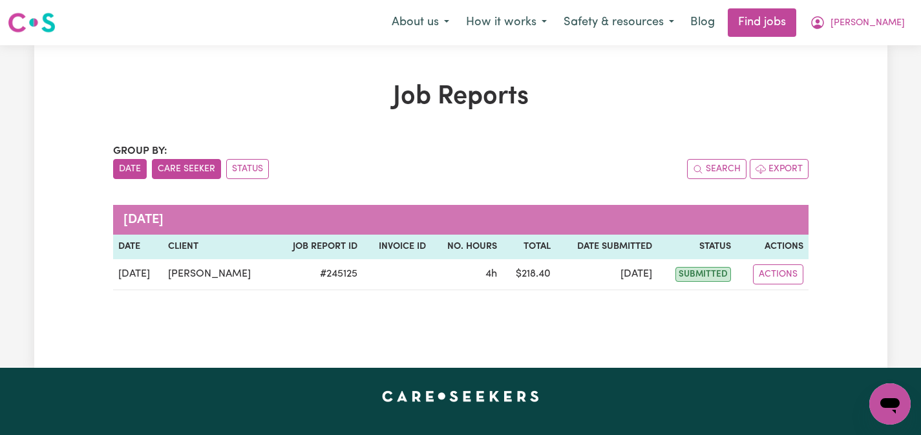
click at [214, 167] on button "Care Seeker" at bounding box center [186, 169] width 69 height 20
click at [241, 171] on button "Status" at bounding box center [247, 169] width 43 height 20
click at [129, 173] on button "Date" at bounding box center [130, 169] width 34 height 20
click at [889, 29] on span "[PERSON_NAME]" at bounding box center [868, 23] width 74 height 14
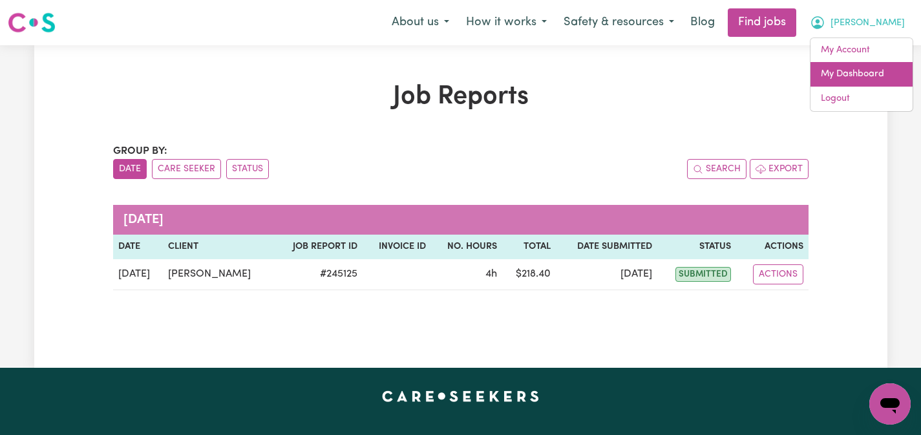
click at [851, 72] on link "My Dashboard" at bounding box center [862, 74] width 102 height 25
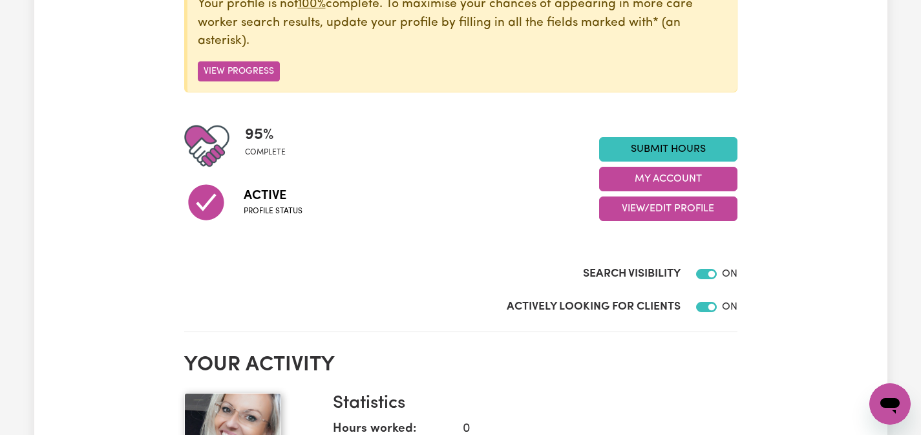
scroll to position [194, 0]
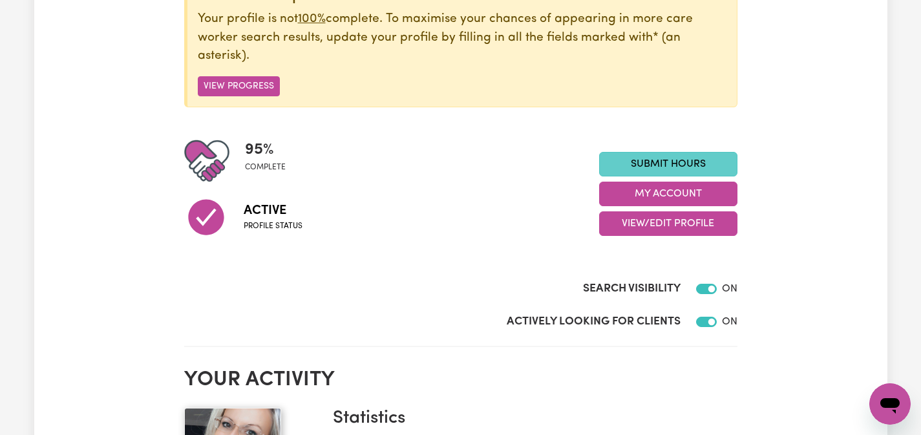
click at [717, 159] on link "Submit Hours" at bounding box center [668, 164] width 138 height 25
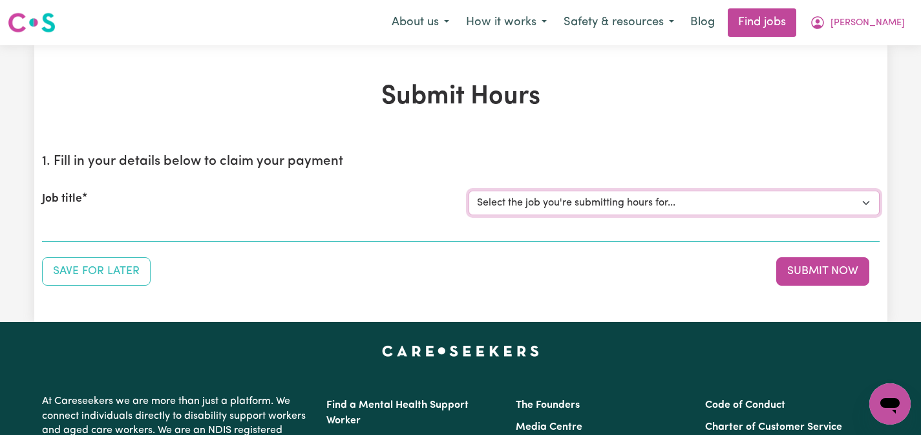
select select "15208"
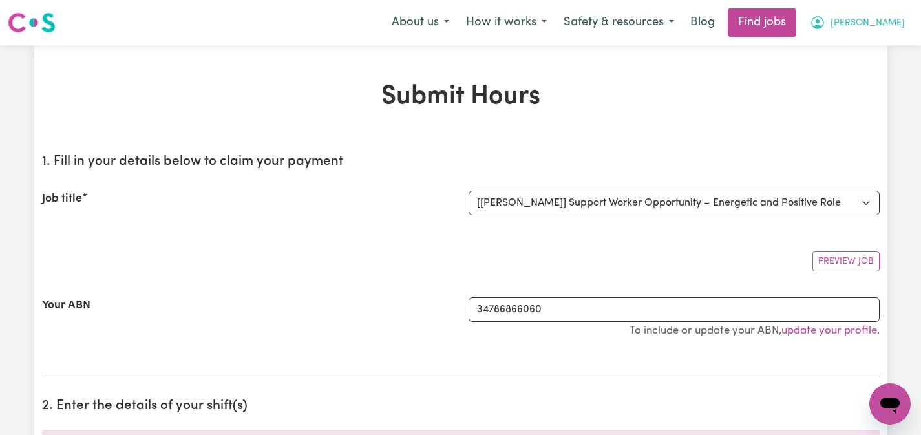
click at [890, 24] on span "[PERSON_NAME]" at bounding box center [868, 23] width 74 height 14
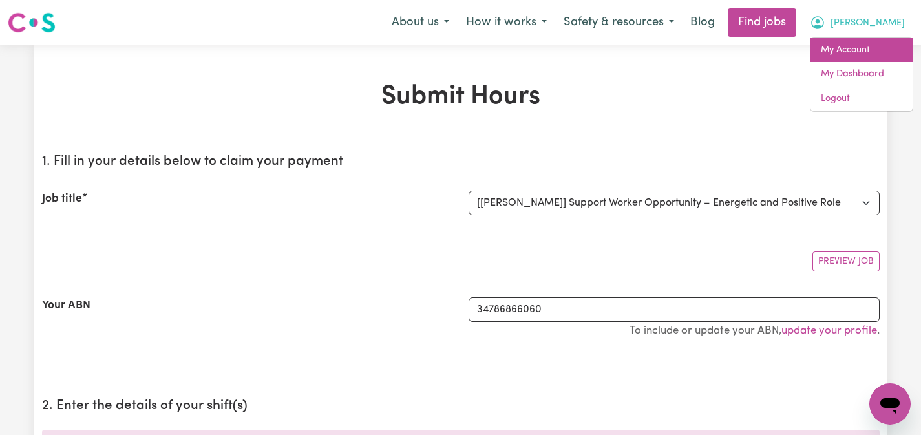
click at [848, 50] on link "My Account" at bounding box center [862, 50] width 102 height 25
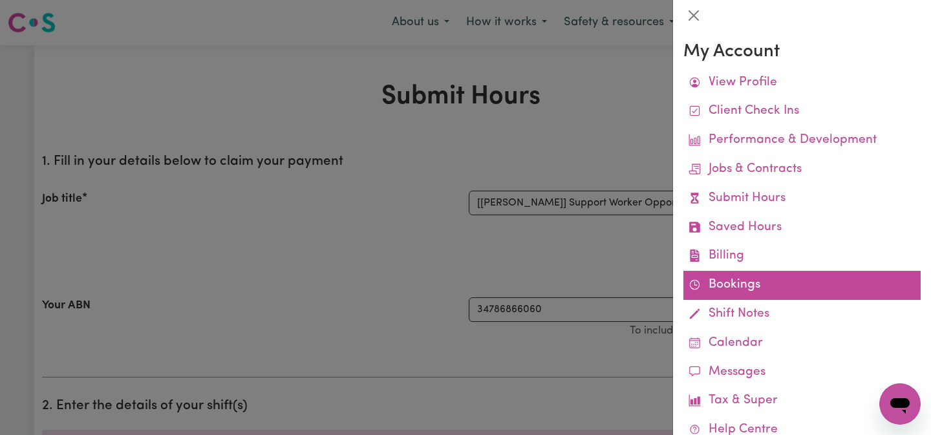
click at [718, 284] on link "Bookings" at bounding box center [802, 285] width 237 height 29
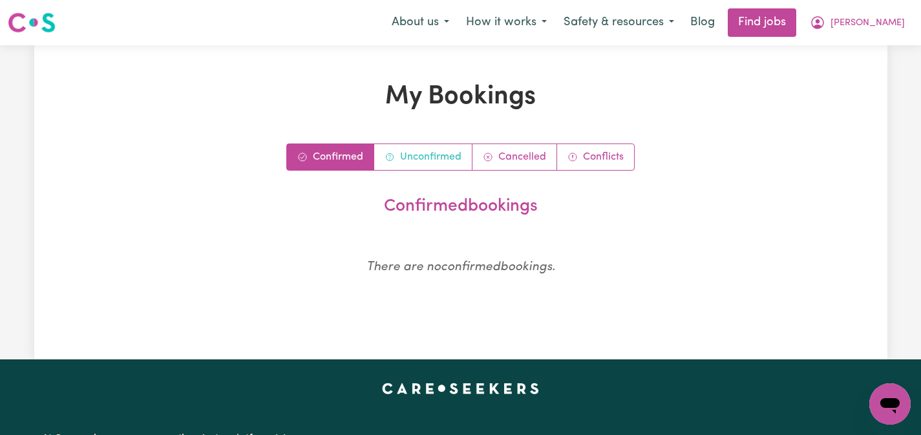
click at [447, 153] on link "Unconfirmed" at bounding box center [423, 157] width 98 height 26
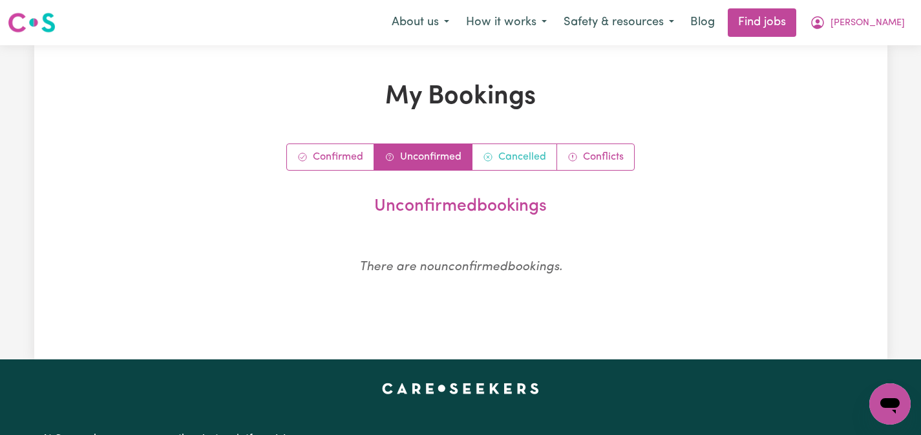
click at [495, 161] on link "Cancelled" at bounding box center [515, 157] width 85 height 26
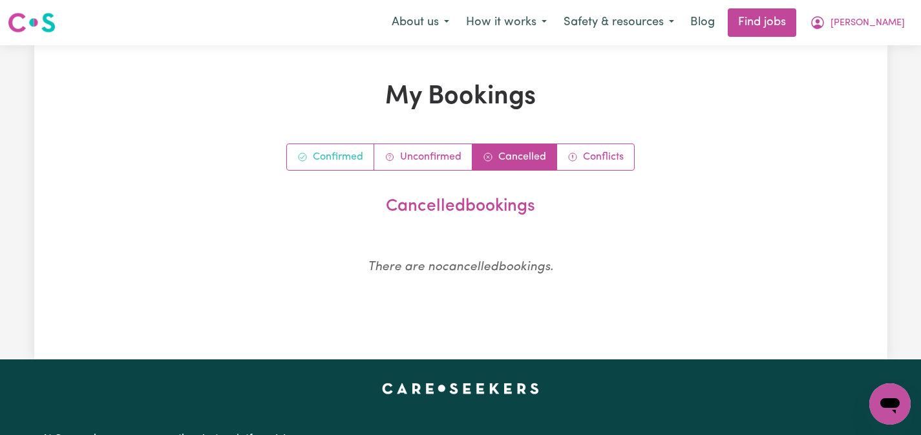
click at [337, 163] on link "Confirmed" at bounding box center [330, 157] width 87 height 26
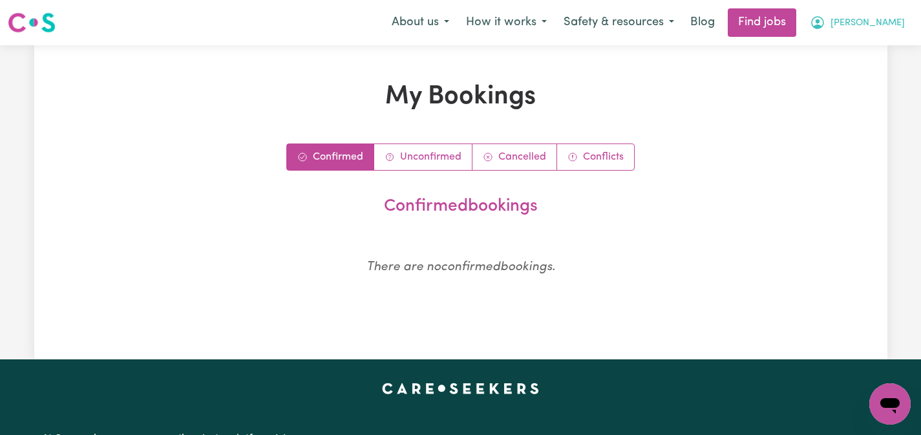
click at [826, 29] on icon "My Account" at bounding box center [818, 23] width 16 height 16
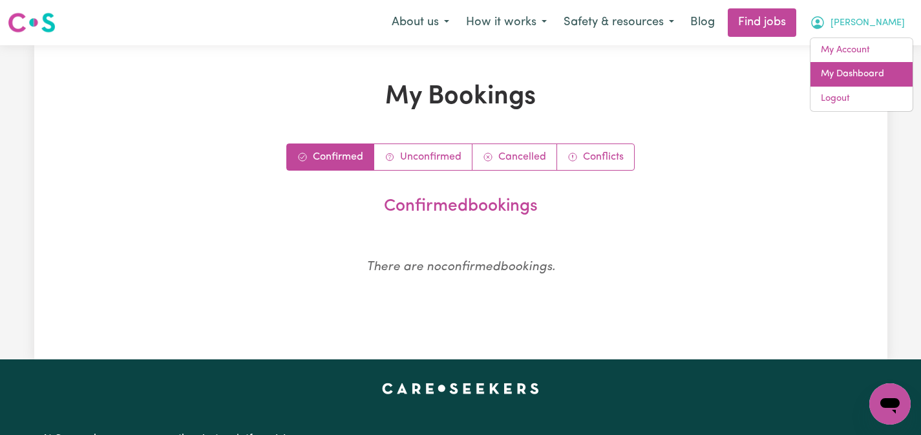
click at [850, 68] on link "My Dashboard" at bounding box center [862, 74] width 102 height 25
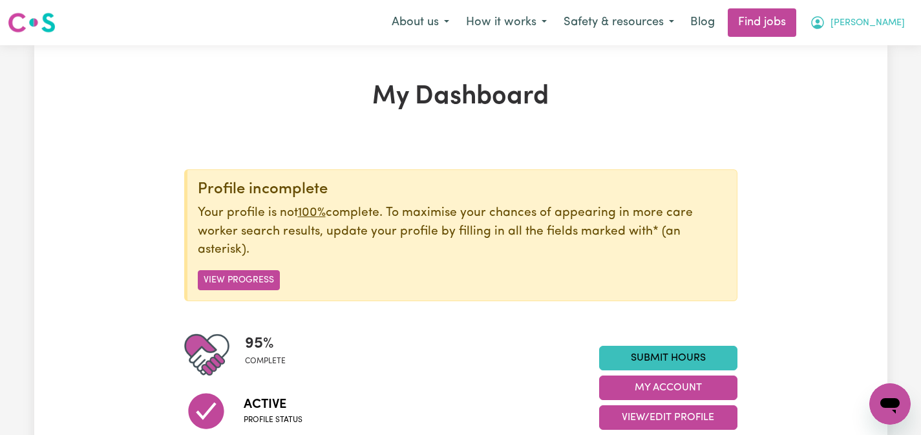
click at [826, 17] on icon "My Account" at bounding box center [818, 23] width 16 height 16
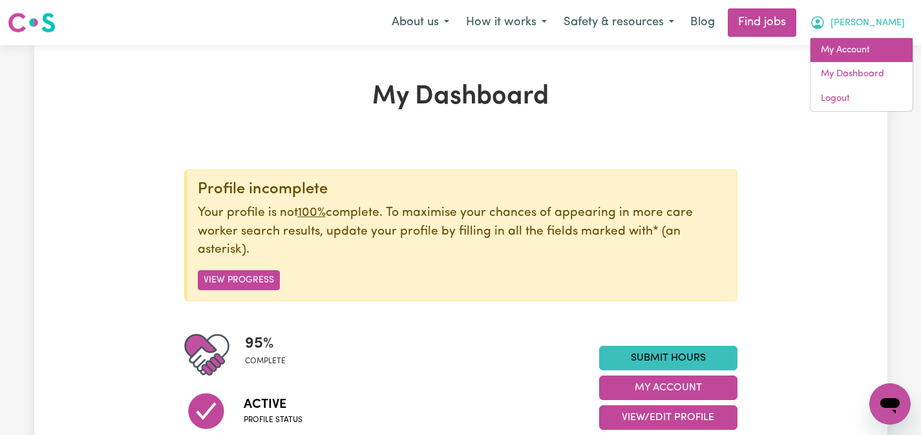
click at [849, 44] on link "My Account" at bounding box center [862, 50] width 102 height 25
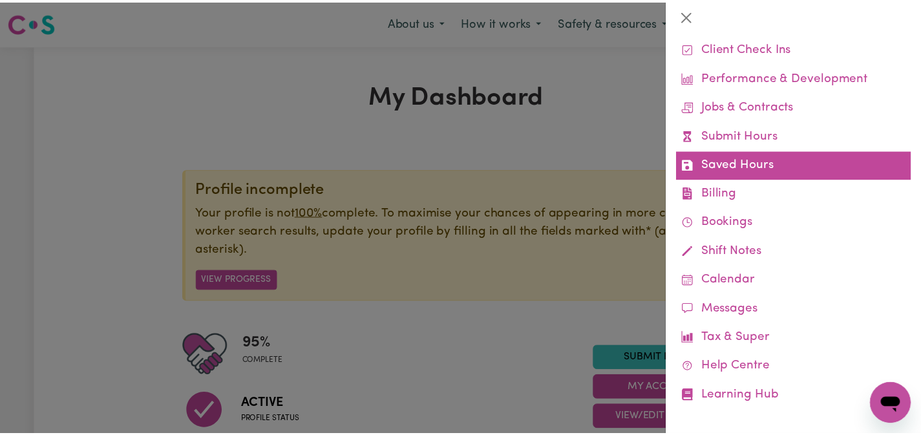
scroll to position [62, 0]
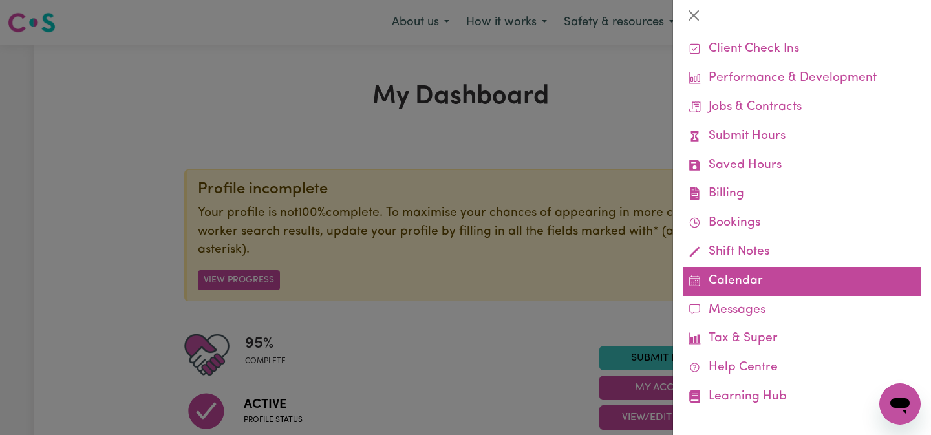
click at [731, 267] on link "Calendar" at bounding box center [802, 281] width 237 height 29
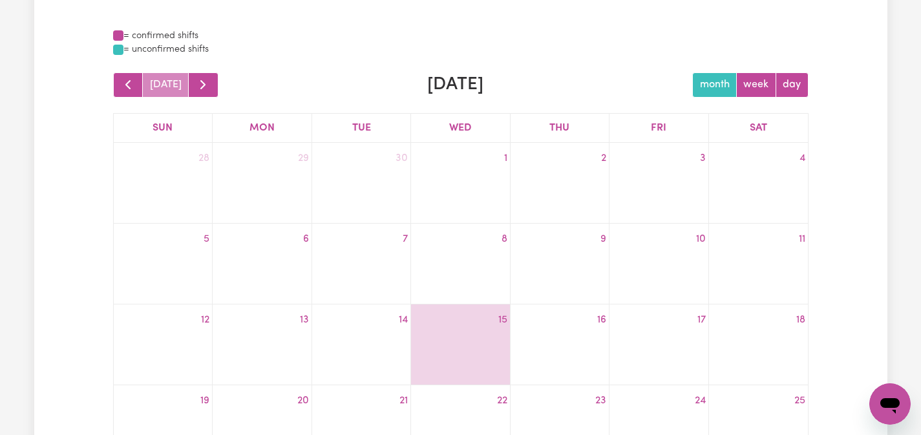
scroll to position [249, 0]
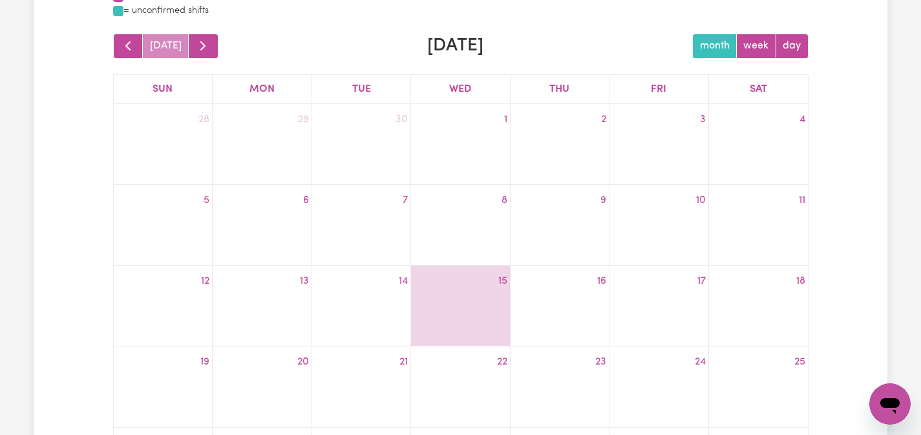
click at [457, 296] on div at bounding box center [460, 302] width 98 height 21
click at [468, 289] on div "15" at bounding box center [460, 281] width 98 height 21
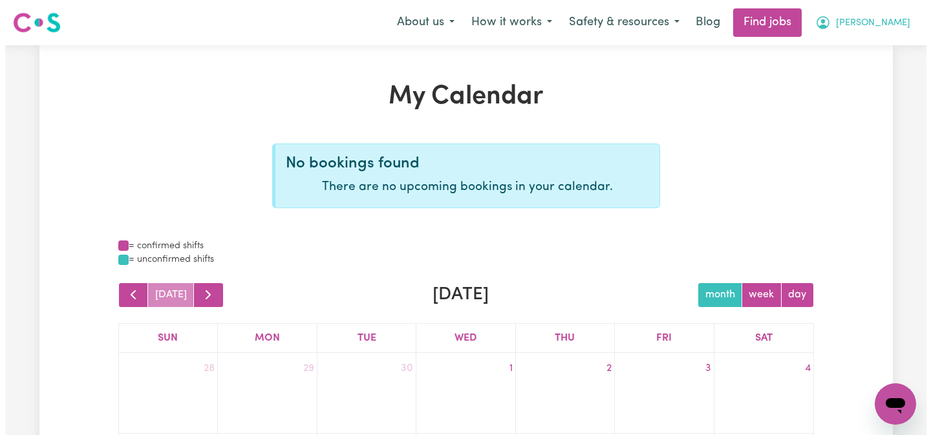
scroll to position [0, 0]
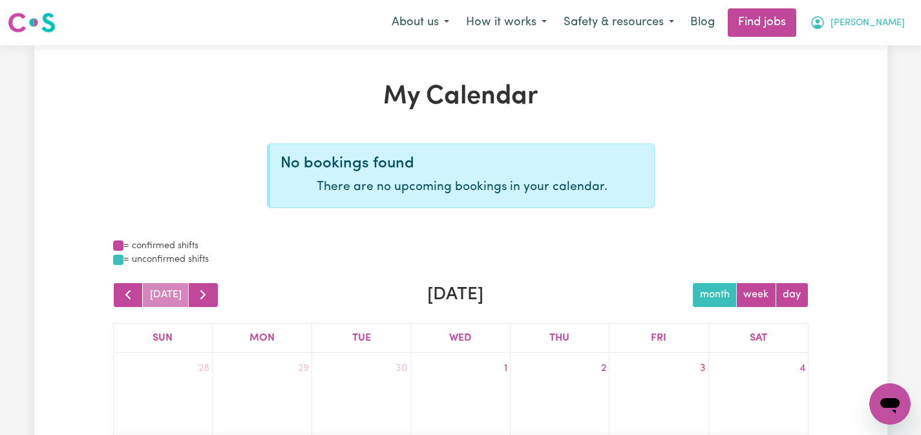
click at [824, 27] on icon "My Account" at bounding box center [818, 22] width 13 height 13
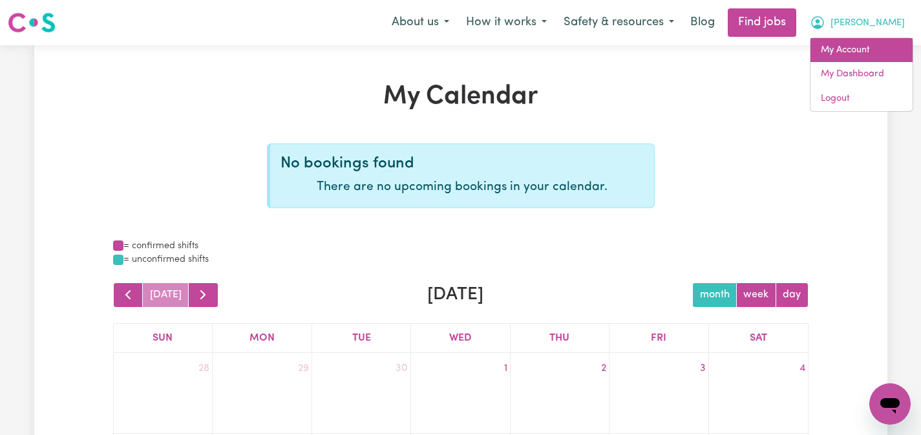
click at [853, 49] on link "My Account" at bounding box center [862, 50] width 102 height 25
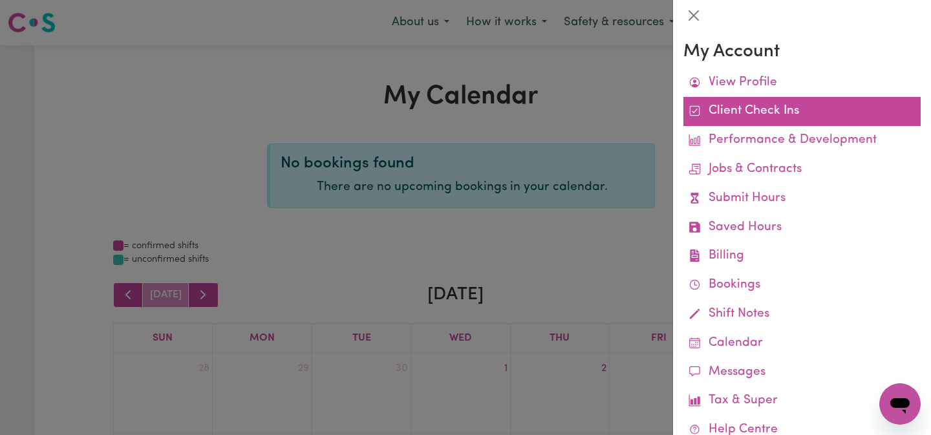
click at [760, 116] on link "Client Check Ins" at bounding box center [802, 111] width 237 height 29
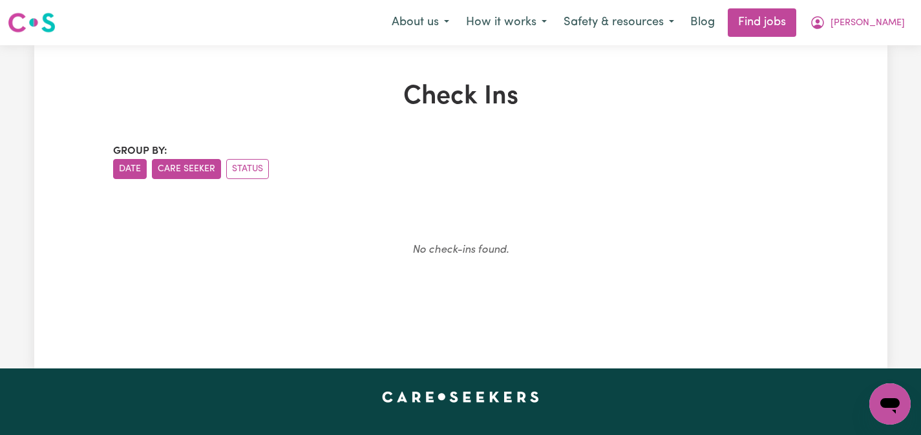
click at [206, 171] on button "Care Seeker" at bounding box center [186, 169] width 69 height 20
click at [892, 26] on span "[PERSON_NAME]" at bounding box center [868, 23] width 74 height 14
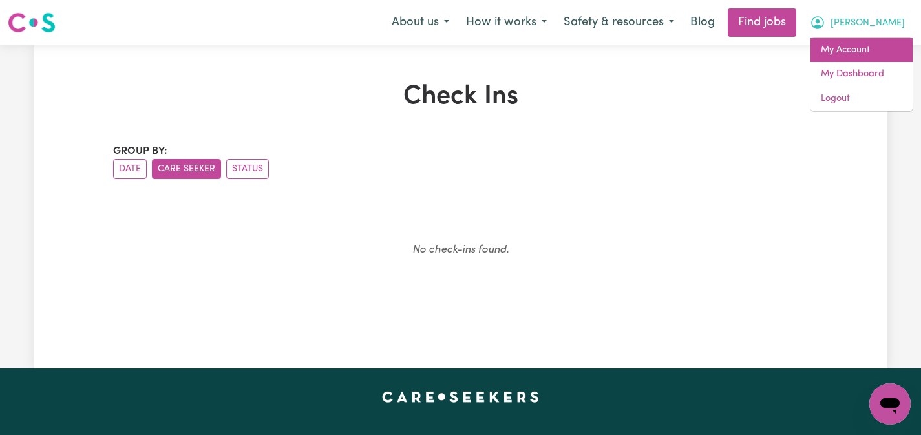
click at [845, 53] on link "My Account" at bounding box center [862, 50] width 102 height 25
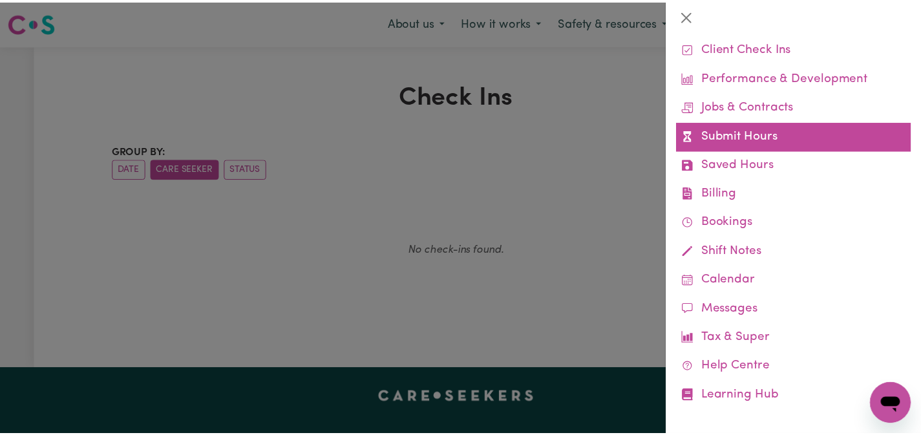
scroll to position [62, 0]
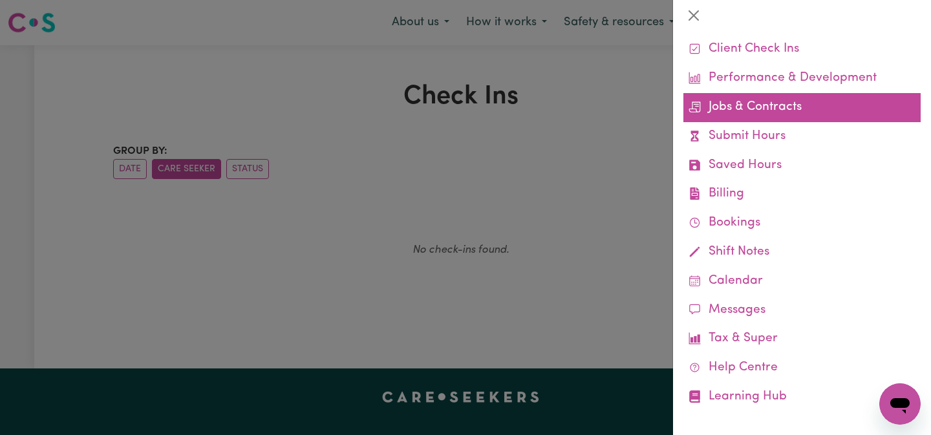
click at [735, 108] on link "Jobs & Contracts" at bounding box center [802, 107] width 237 height 29
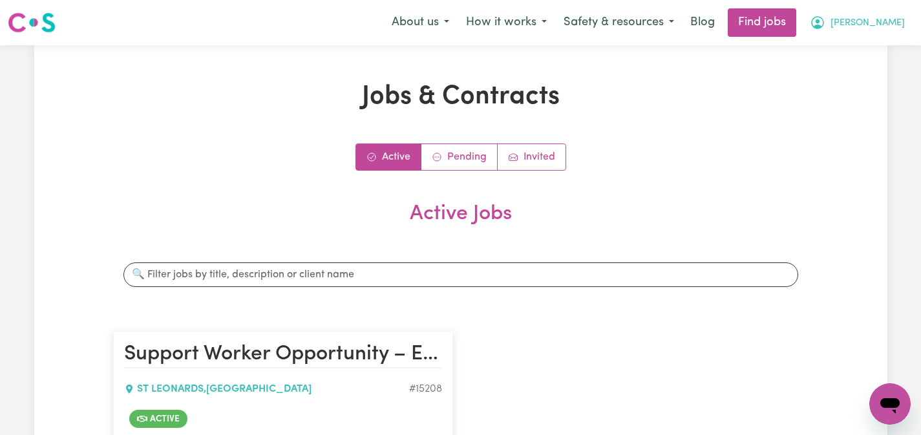
click at [826, 25] on icon "My Account" at bounding box center [818, 23] width 16 height 16
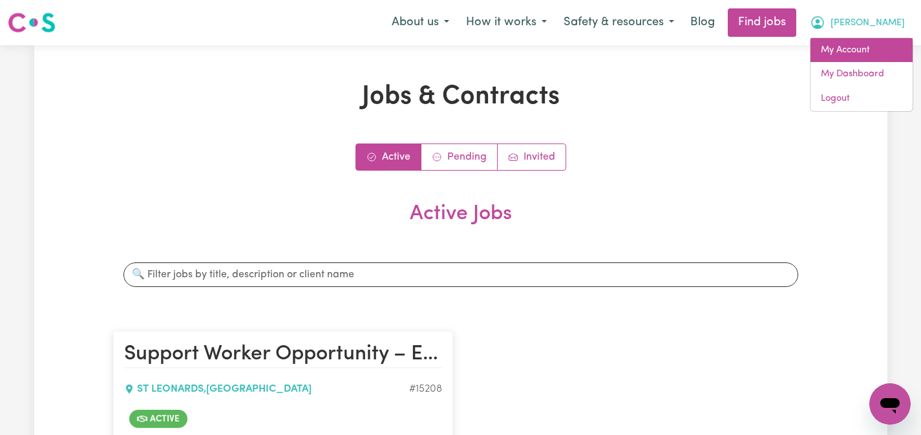
click at [841, 49] on link "My Account" at bounding box center [862, 50] width 102 height 25
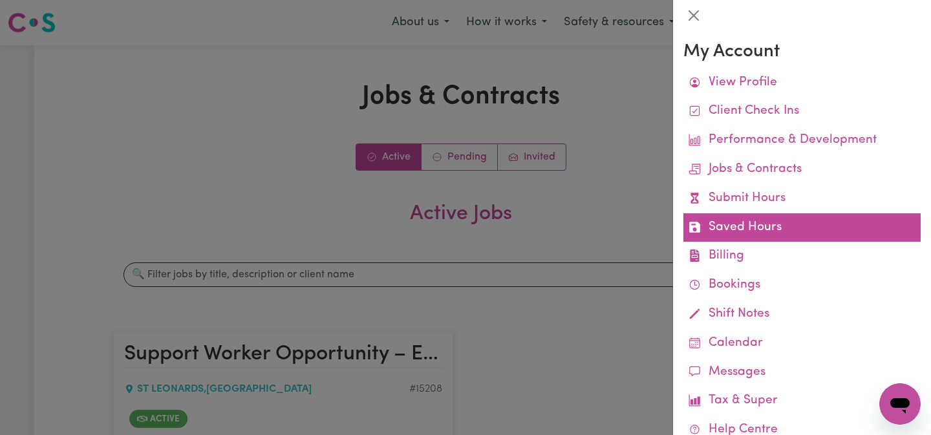
click at [728, 221] on link "Saved Hours" at bounding box center [802, 227] width 237 height 29
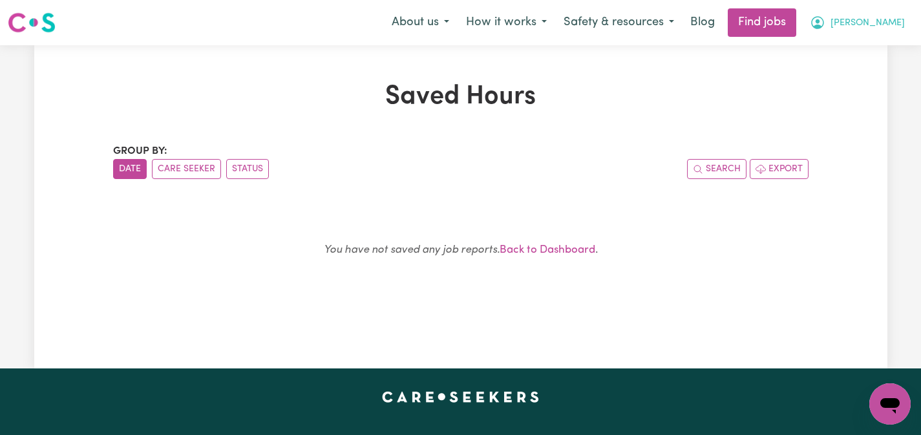
click at [885, 21] on button "[PERSON_NAME]" at bounding box center [858, 22] width 112 height 27
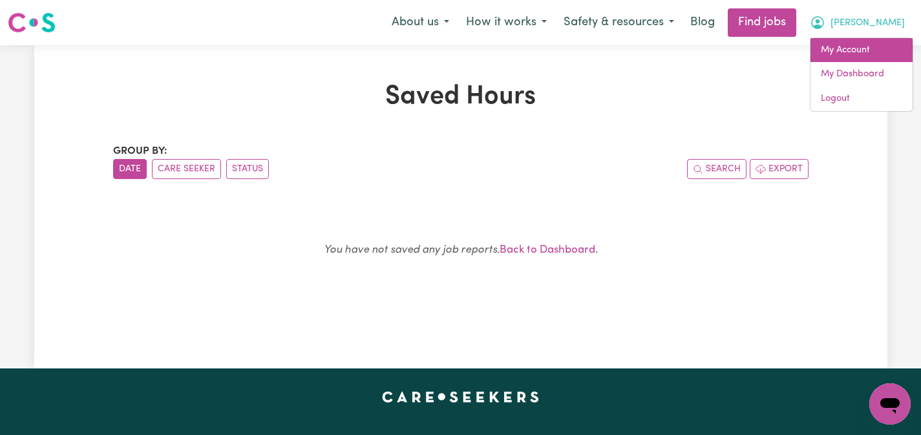
click at [839, 48] on link "My Account" at bounding box center [862, 50] width 102 height 25
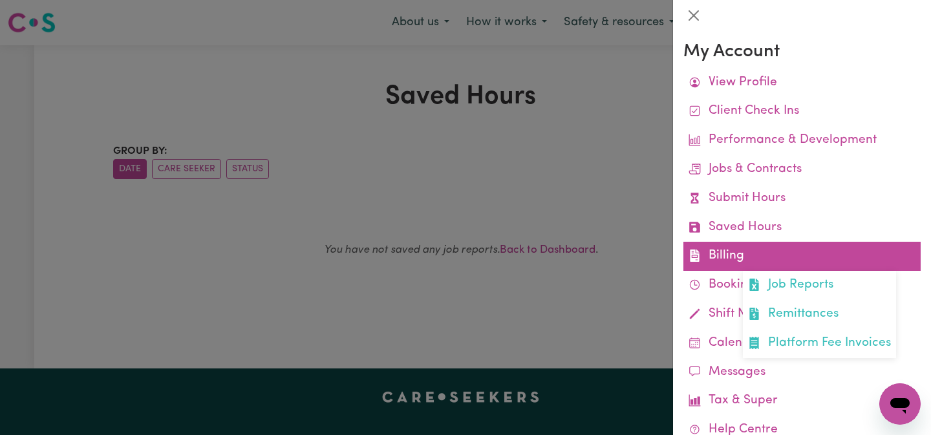
click at [715, 253] on link "Billing Job Reports Remittances Platform Fee Invoices" at bounding box center [802, 256] width 237 height 29
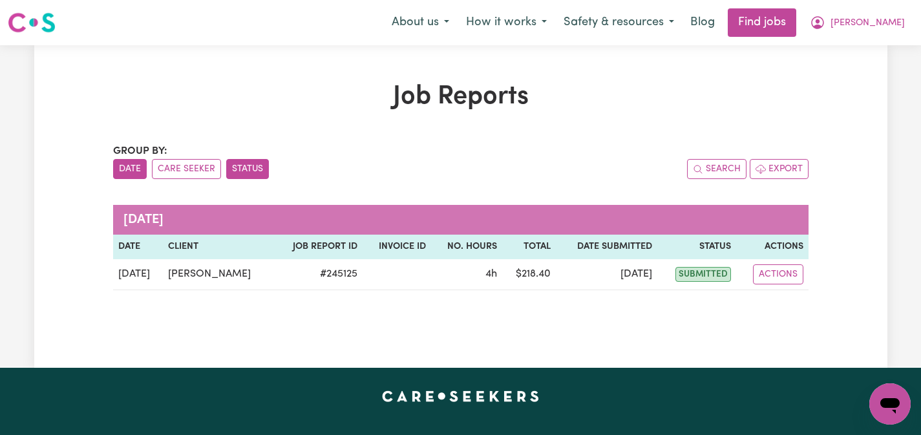
click at [252, 167] on button "Status" at bounding box center [247, 169] width 43 height 20
click at [195, 164] on button "Care Seeker" at bounding box center [186, 169] width 69 height 20
click at [129, 167] on button "Date" at bounding box center [130, 169] width 34 height 20
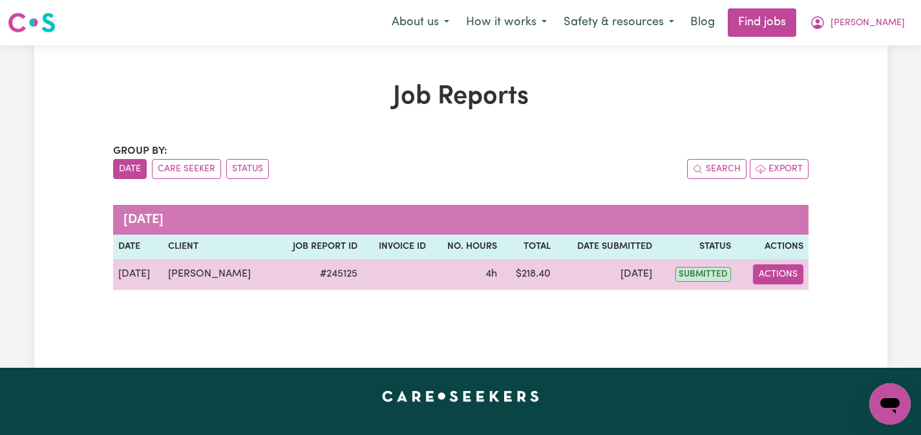
click at [789, 276] on button "Actions" at bounding box center [778, 274] width 50 height 20
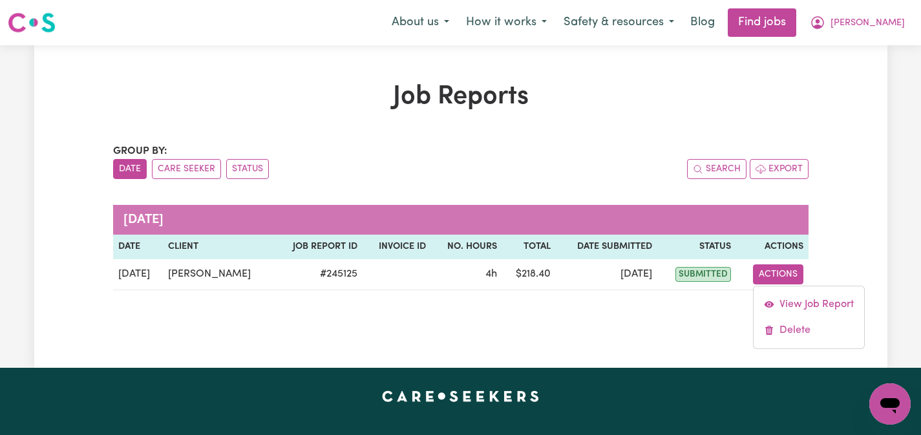
click at [845, 226] on div "Job Reports Group by: Date Care Seeker Status Search Export October 2025 Date C…" at bounding box center [461, 206] width 854 height 250
click at [886, 19] on button "[PERSON_NAME]" at bounding box center [858, 22] width 112 height 27
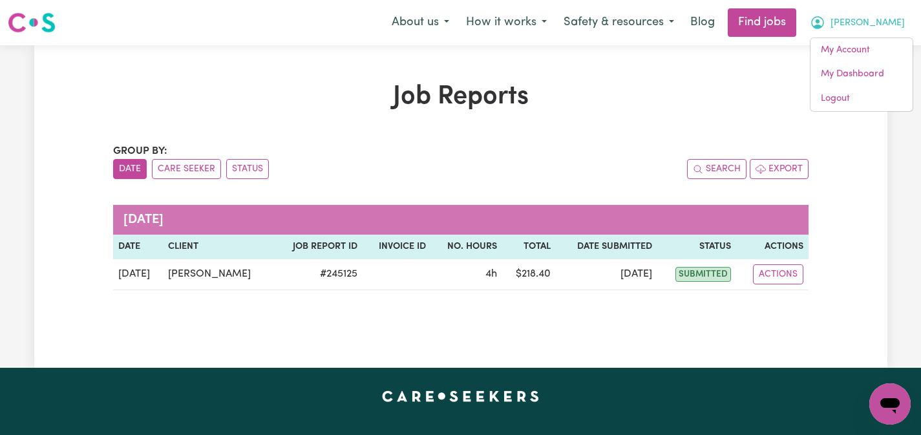
click at [748, 95] on h1 "Job Reports" at bounding box center [461, 96] width 696 height 31
